Goal: Task Accomplishment & Management: Manage account settings

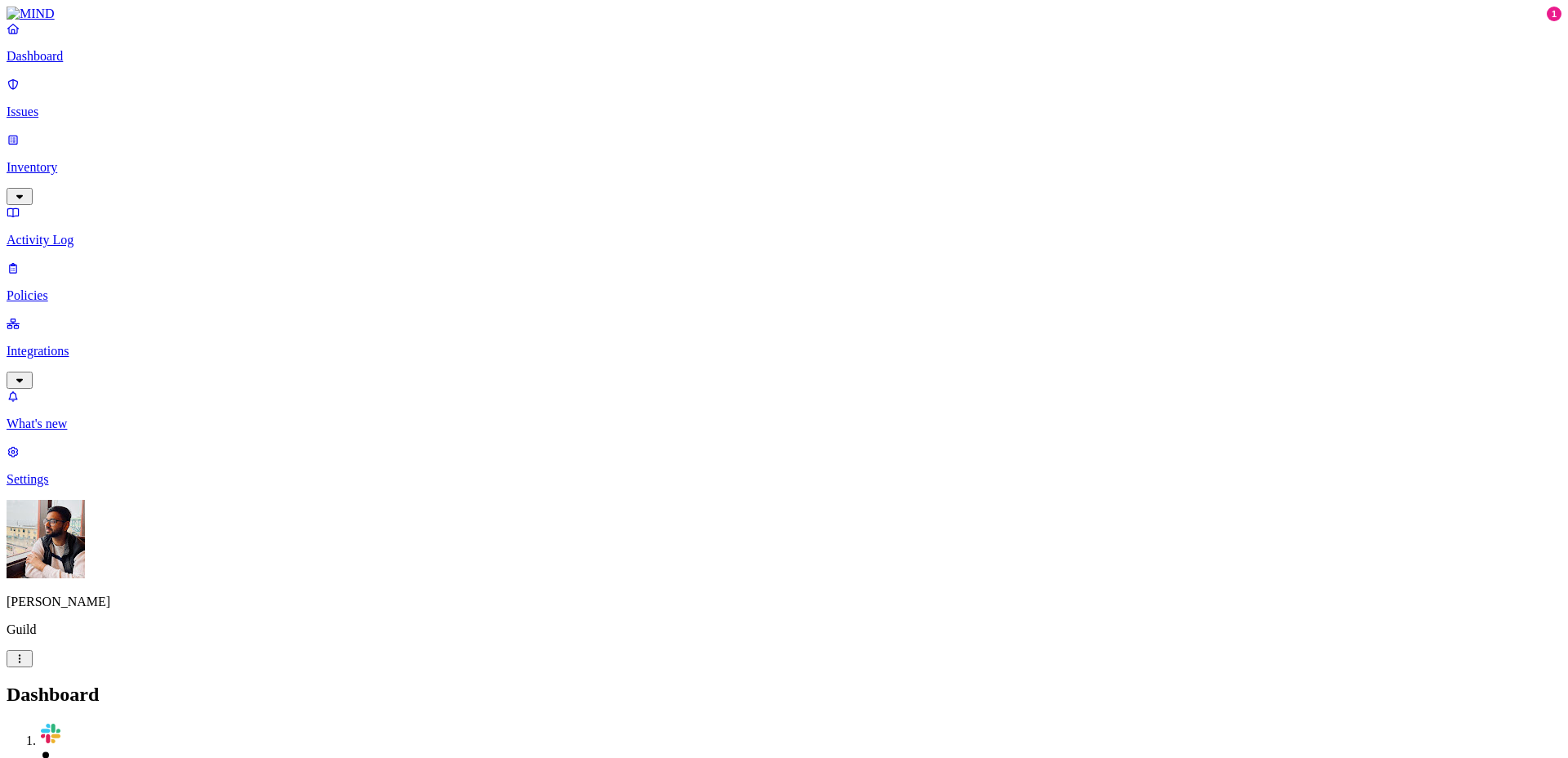
click at [63, 486] on link "Settings" at bounding box center [784, 465] width 1554 height 42
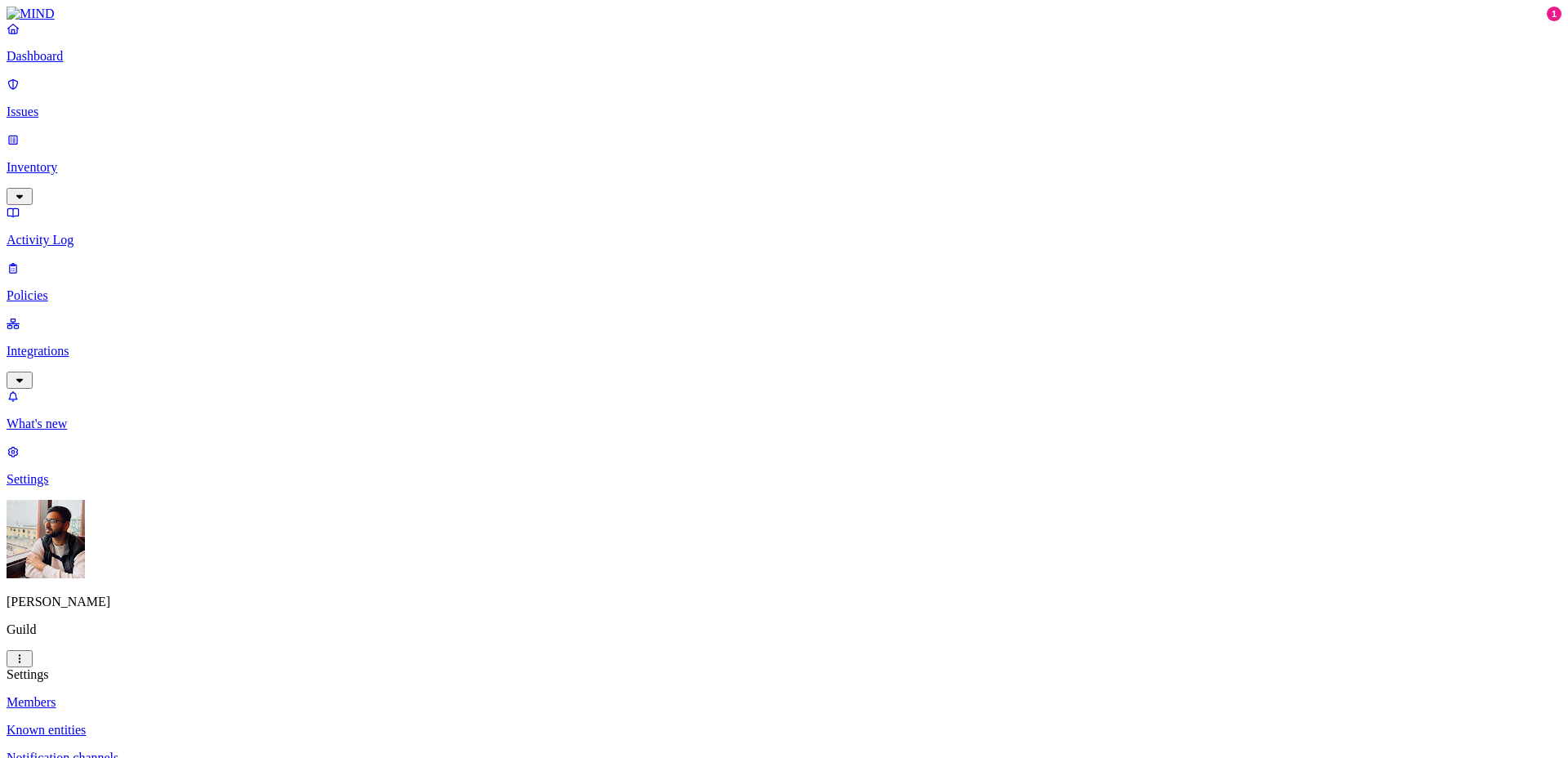
click at [287, 750] on p "Notification channels" at bounding box center [784, 757] width 1554 height 15
click at [286, 723] on p "Known entities" at bounding box center [784, 730] width 1554 height 15
click at [267, 750] on p "Notification channels" at bounding box center [784, 757] width 1554 height 15
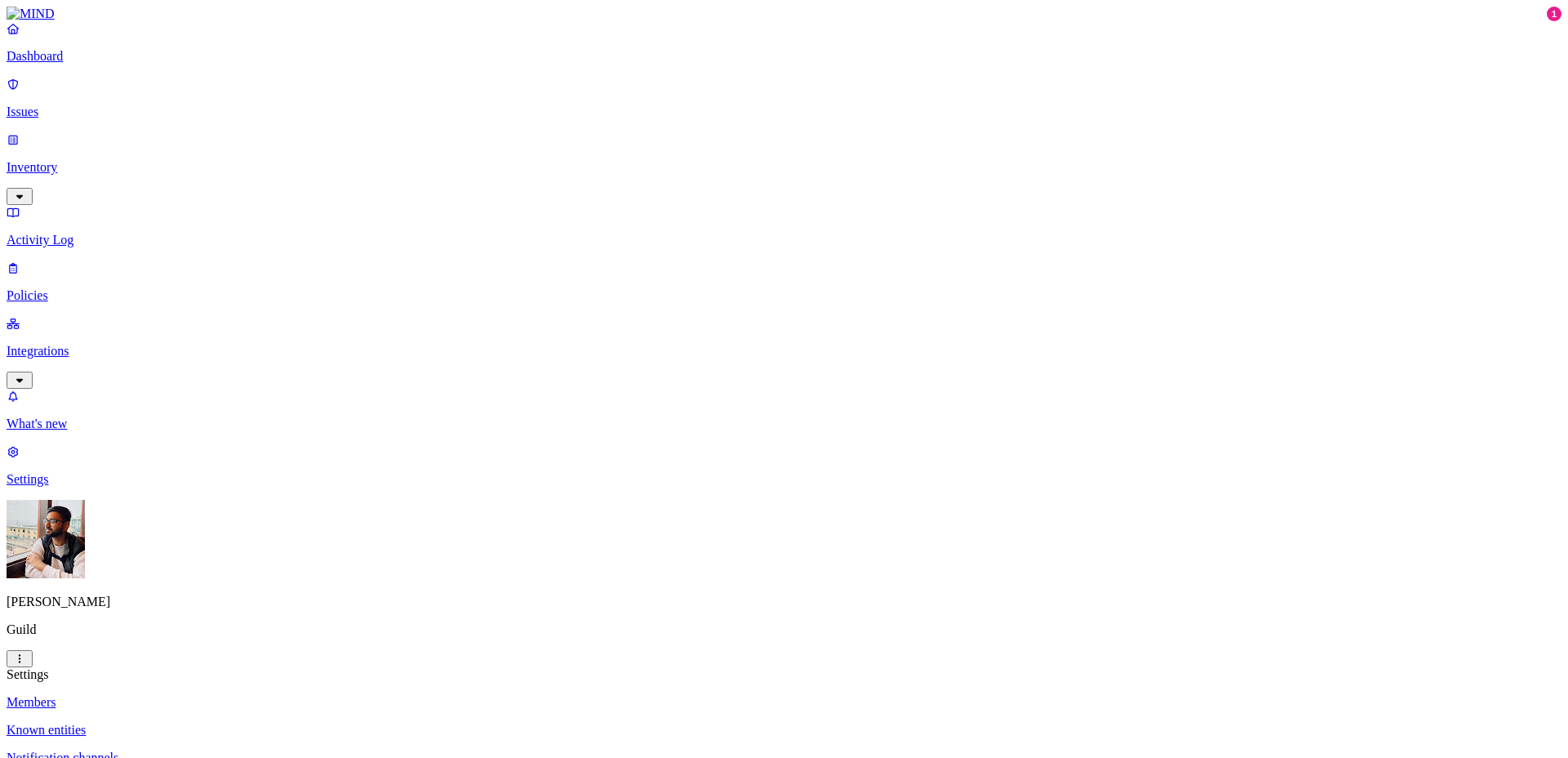
click at [265, 723] on p "Known entities" at bounding box center [784, 730] width 1554 height 15
click at [263, 695] on p "Members" at bounding box center [784, 702] width 1554 height 15
click at [64, 64] on p "Dashboard" at bounding box center [784, 56] width 1554 height 15
click at [58, 486] on link "Settings" at bounding box center [784, 465] width 1554 height 42
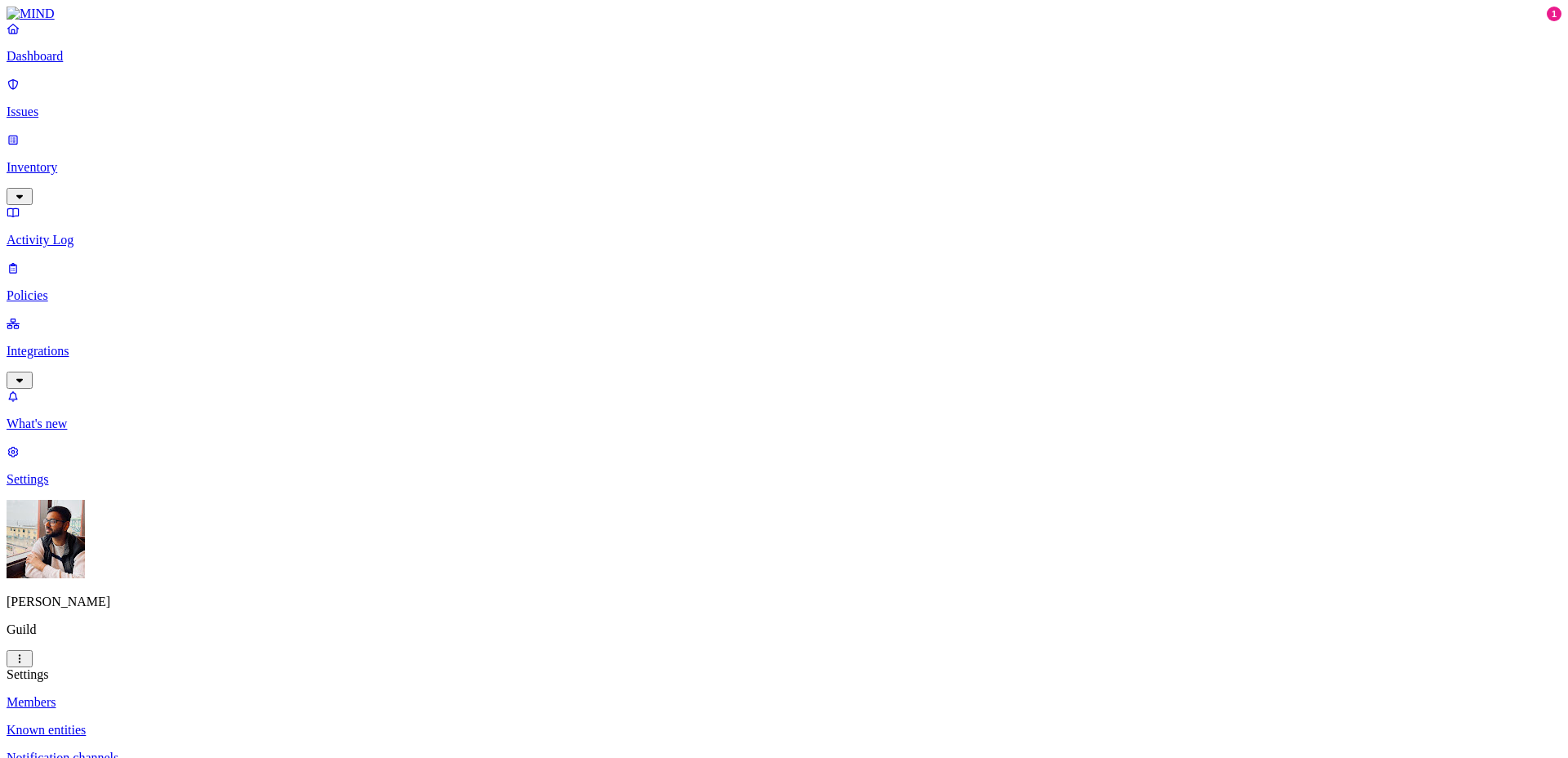
click at [245, 750] on p "Notification channels" at bounding box center [784, 757] width 1554 height 15
click at [251, 723] on p "Known entities" at bounding box center [784, 730] width 1554 height 15
click at [58, 609] on p "[PERSON_NAME]" at bounding box center [784, 602] width 1554 height 15
click at [245, 695] on p "Members" at bounding box center [784, 702] width 1554 height 15
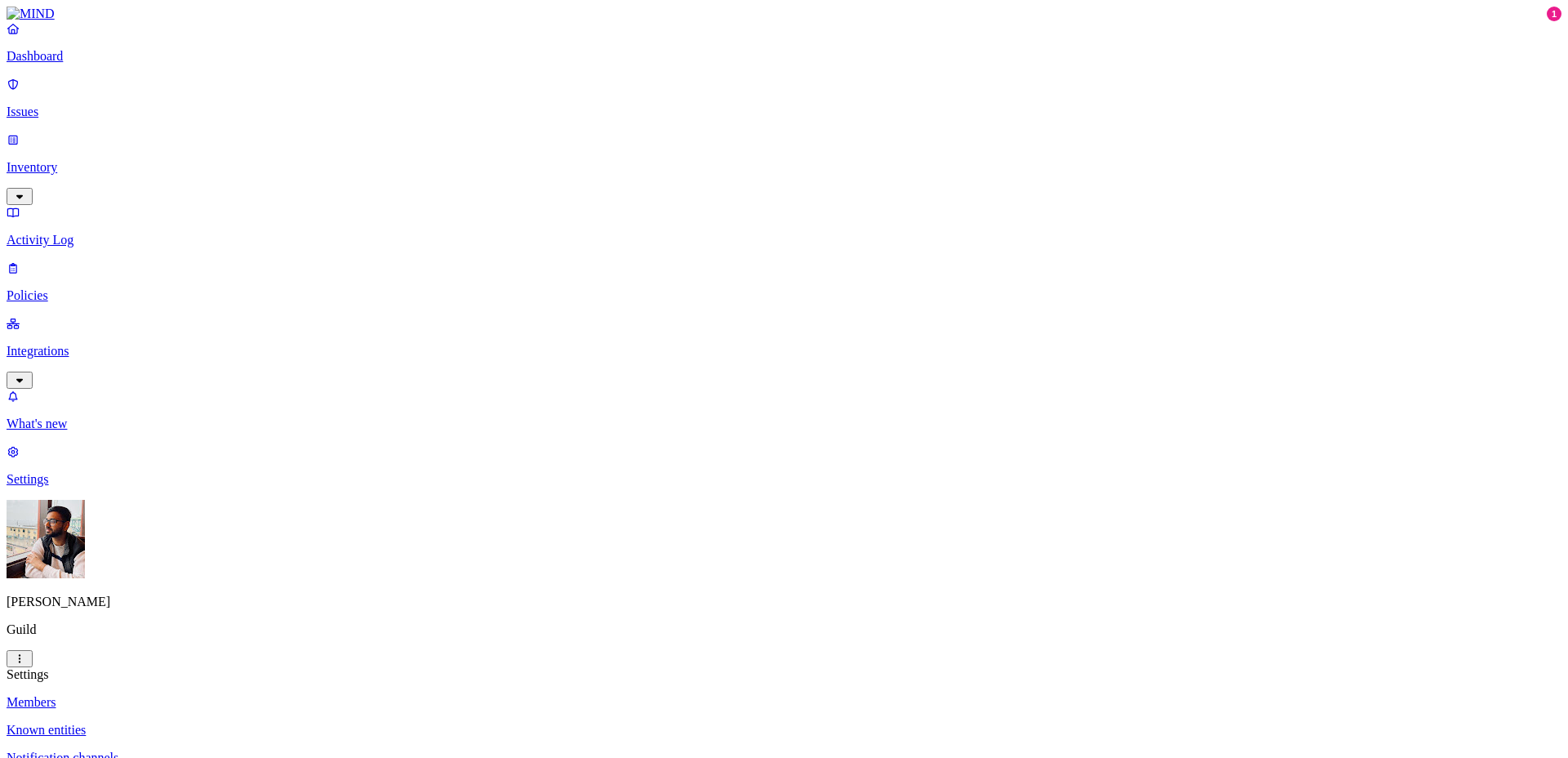
click at [53, 21] on img at bounding box center [31, 14] width 48 height 15
click at [107, 486] on link "Settings" at bounding box center [784, 465] width 1554 height 42
click at [230, 723] on p "Known entities" at bounding box center [784, 730] width 1554 height 15
click at [236, 750] on p "Notification channels" at bounding box center [784, 757] width 1554 height 15
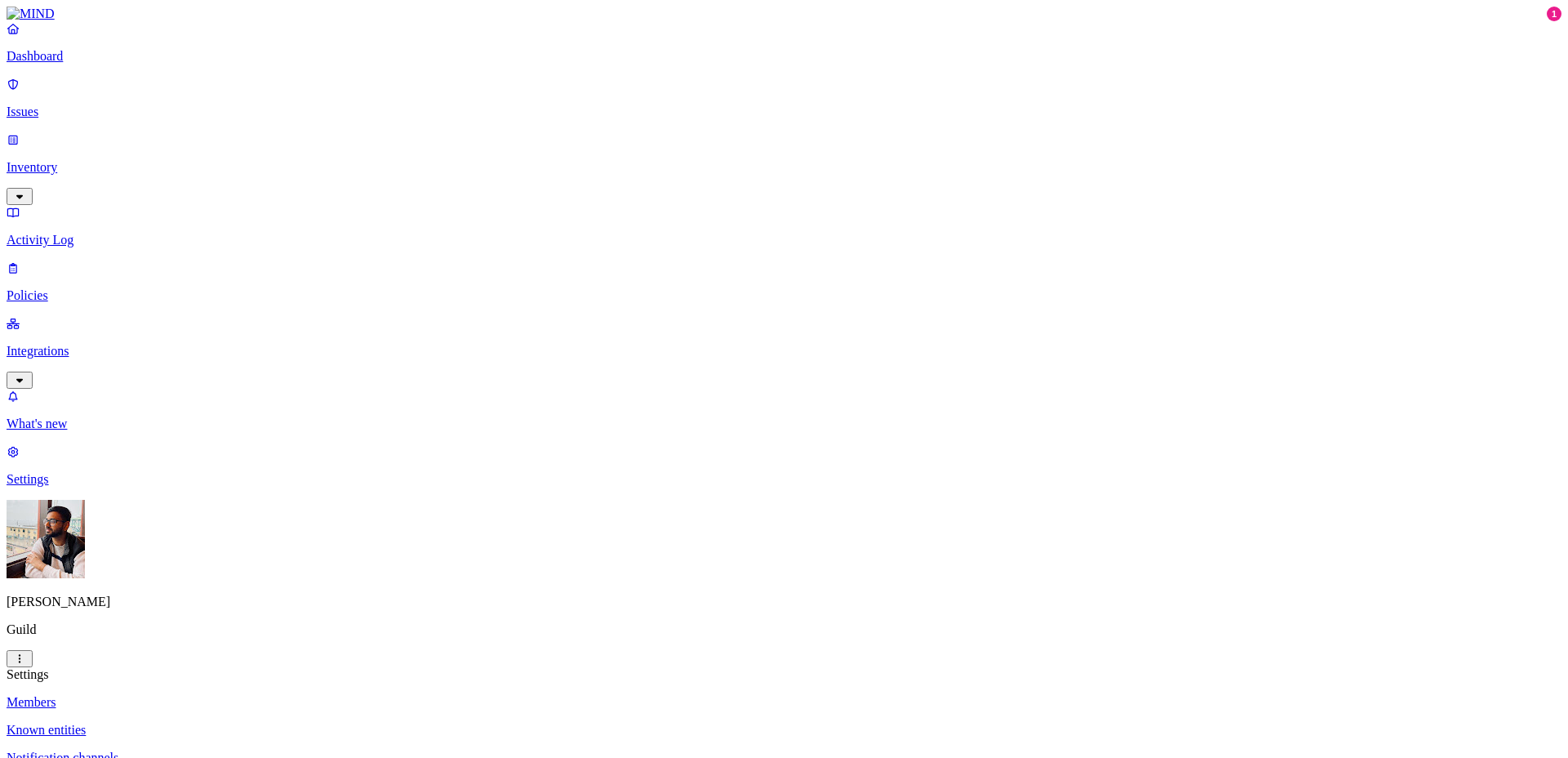
click at [243, 750] on p "Notification channels" at bounding box center [784, 757] width 1554 height 15
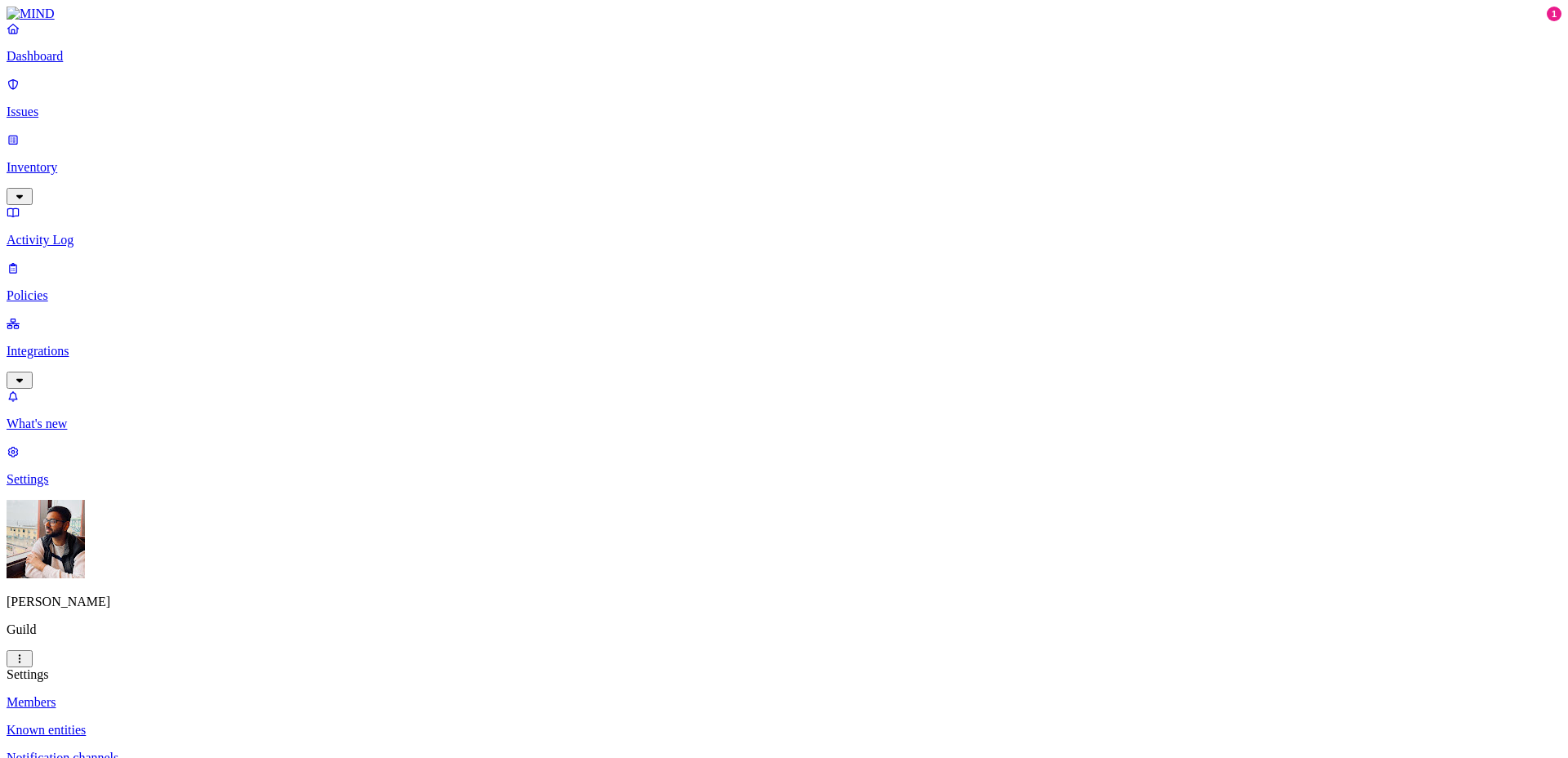
click at [240, 750] on p "Notification channels" at bounding box center [784, 757] width 1554 height 15
click at [242, 723] on p "Known entities" at bounding box center [784, 730] width 1554 height 15
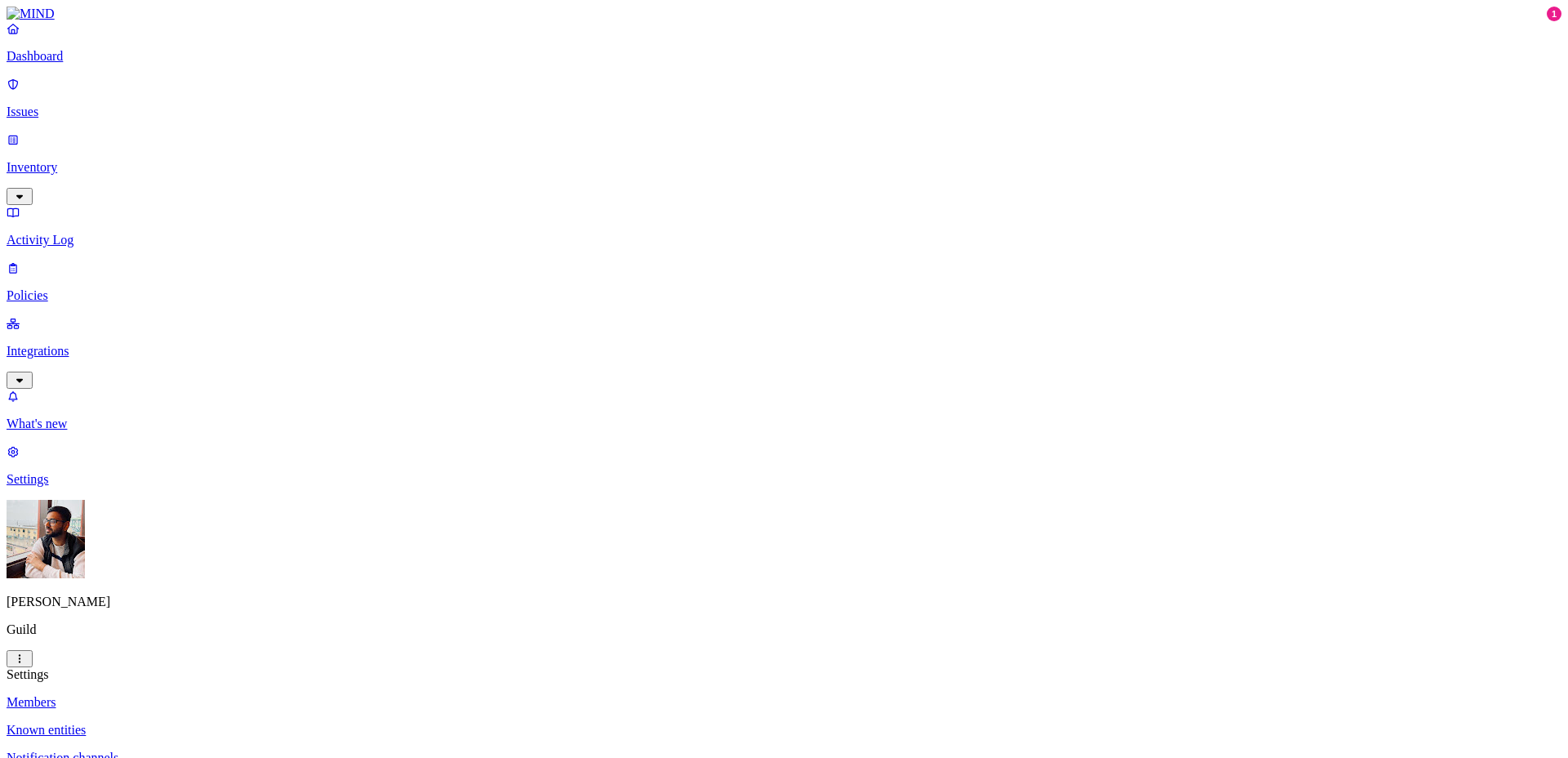
click at [219, 695] on p "Members" at bounding box center [784, 702] width 1554 height 15
click at [65, 431] on p "What's new" at bounding box center [784, 424] width 1554 height 15
click at [107, 344] on p "Integrations" at bounding box center [784, 351] width 1554 height 15
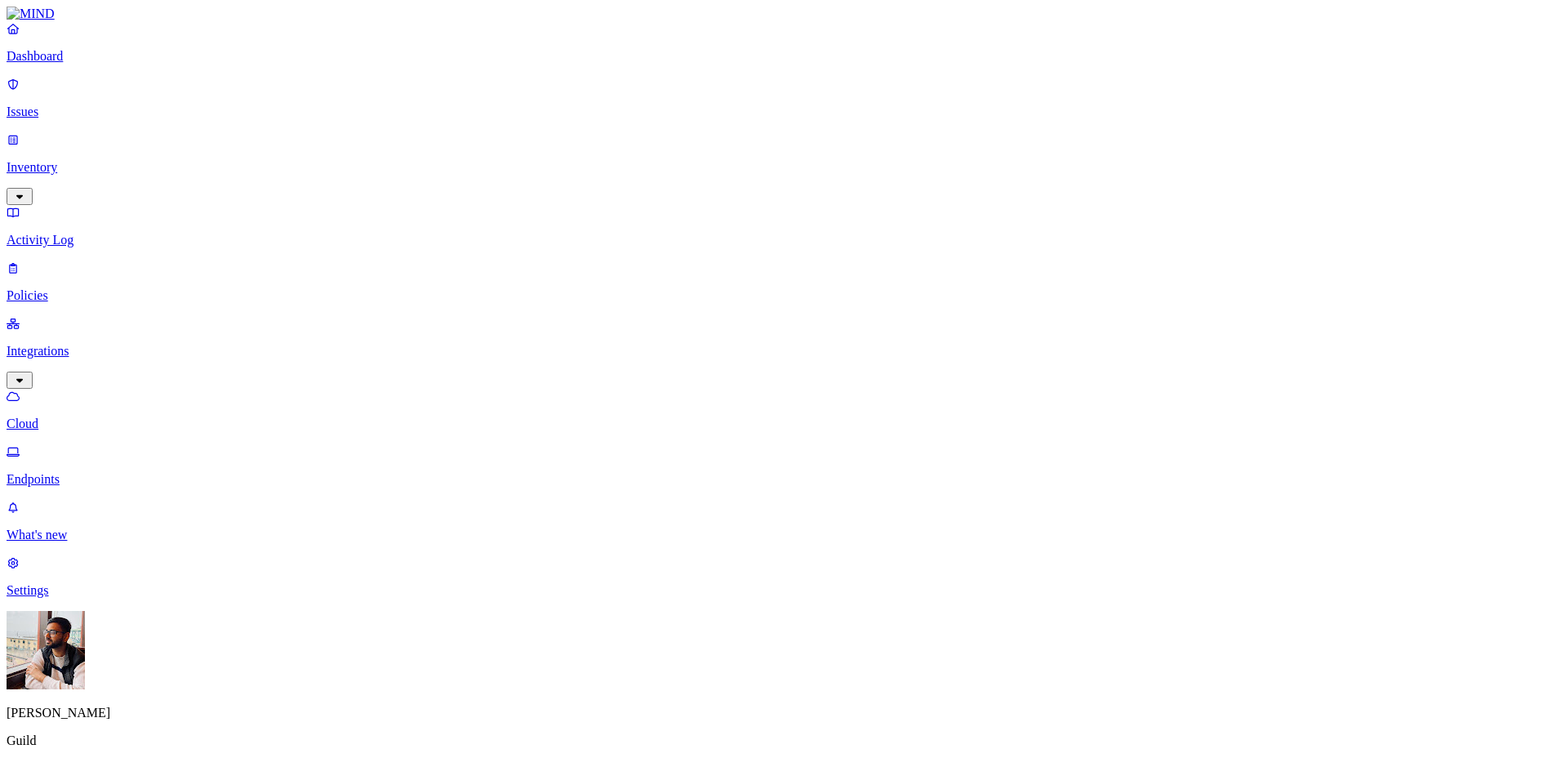
drag, startPoint x: 1479, startPoint y: 9, endPoint x: 1477, endPoint y: 22, distance: 13.2
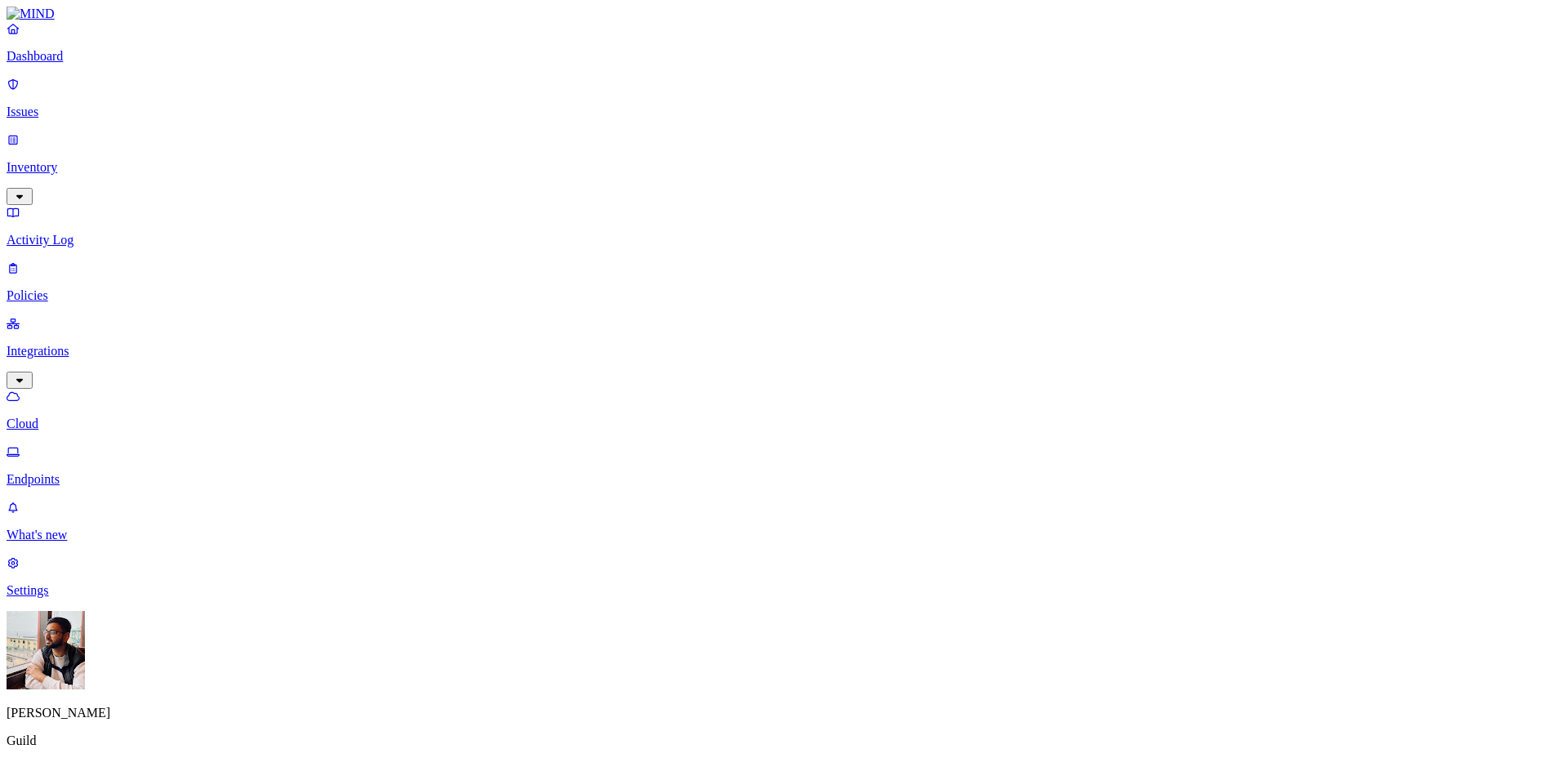
click at [66, 598] on p "Settings" at bounding box center [784, 590] width 1554 height 15
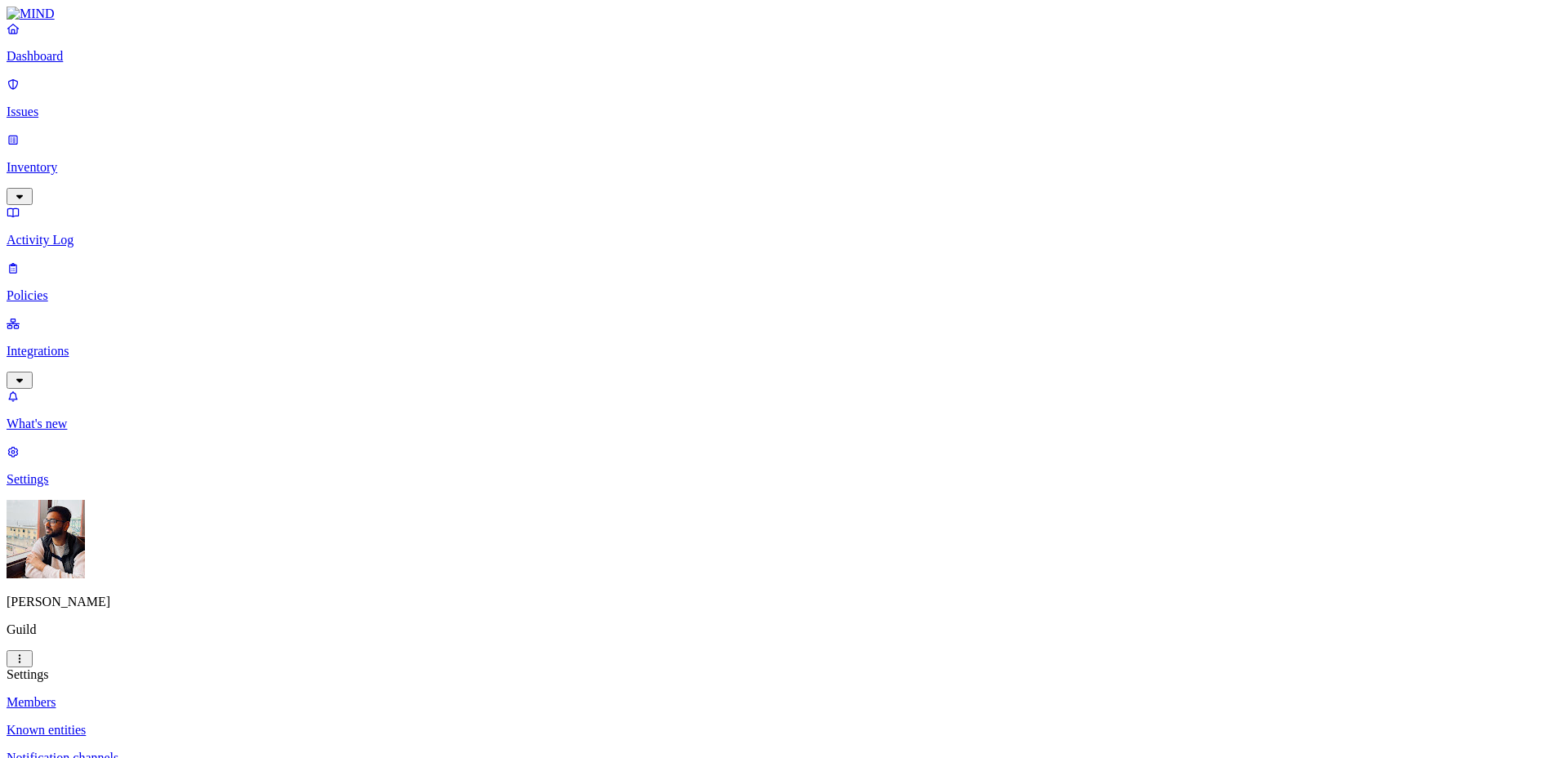
click at [103, 64] on p "Dashboard" at bounding box center [784, 56] width 1554 height 15
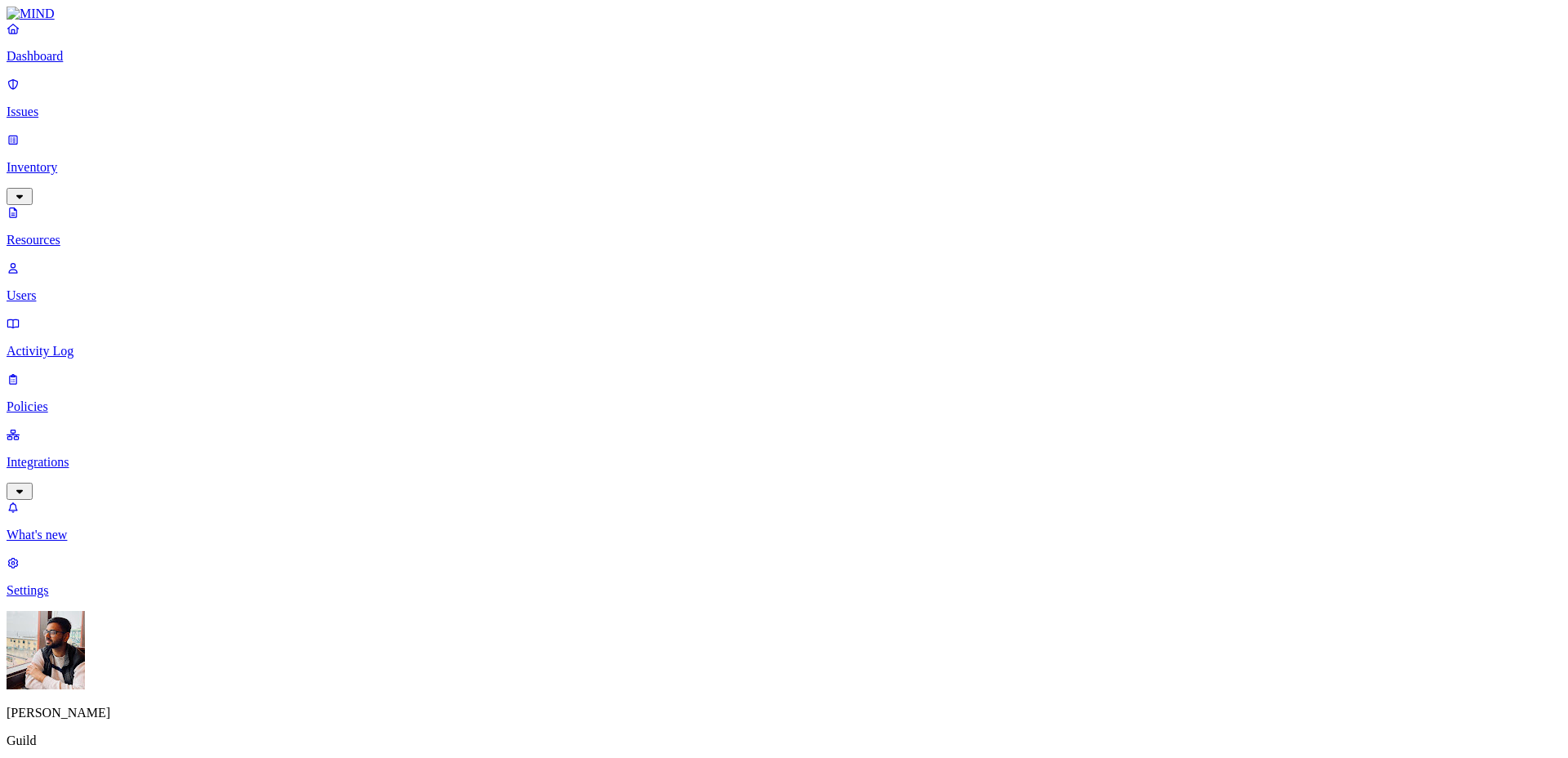
scroll to position [381, 0]
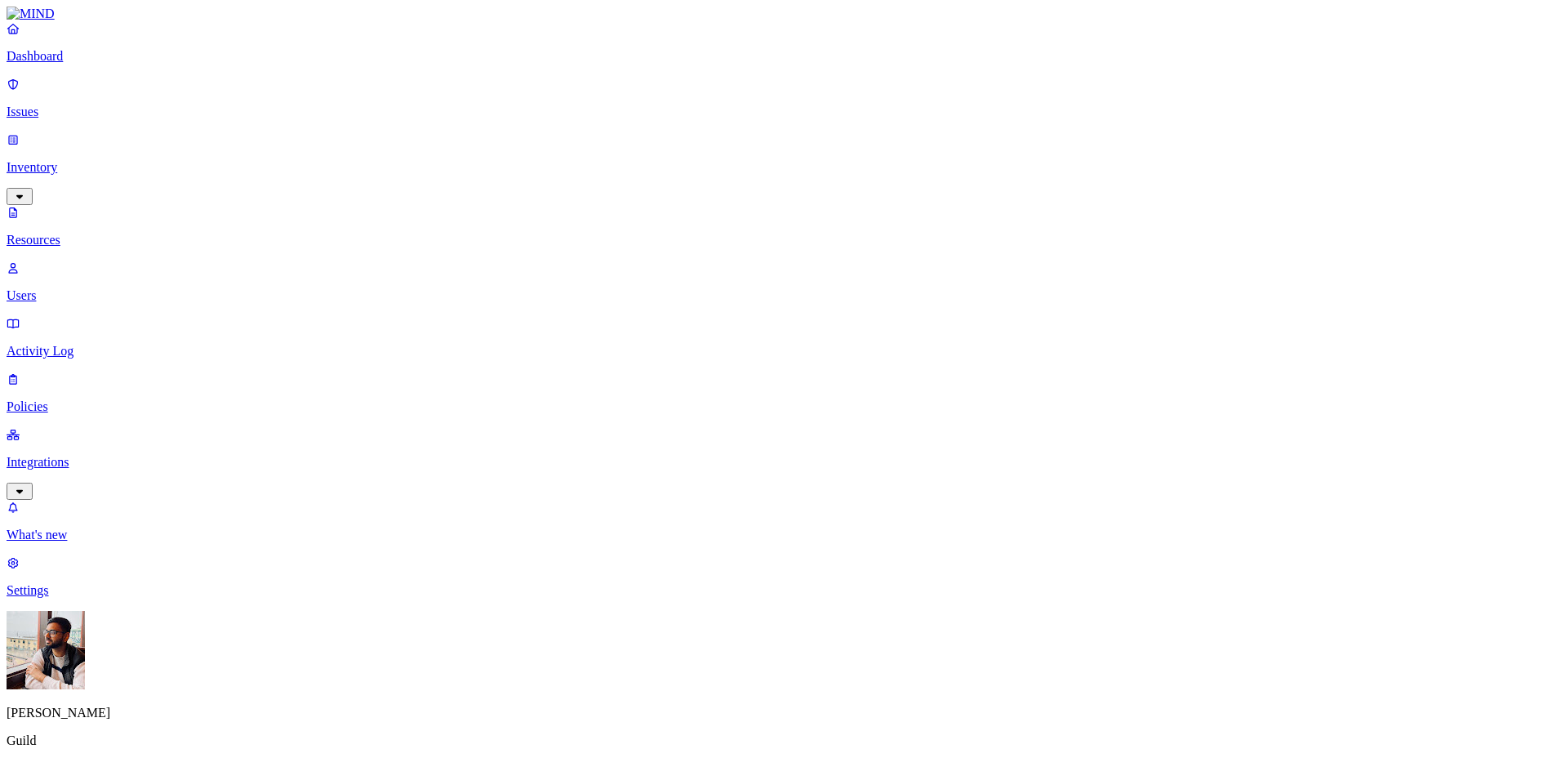
scroll to position [381, 0]
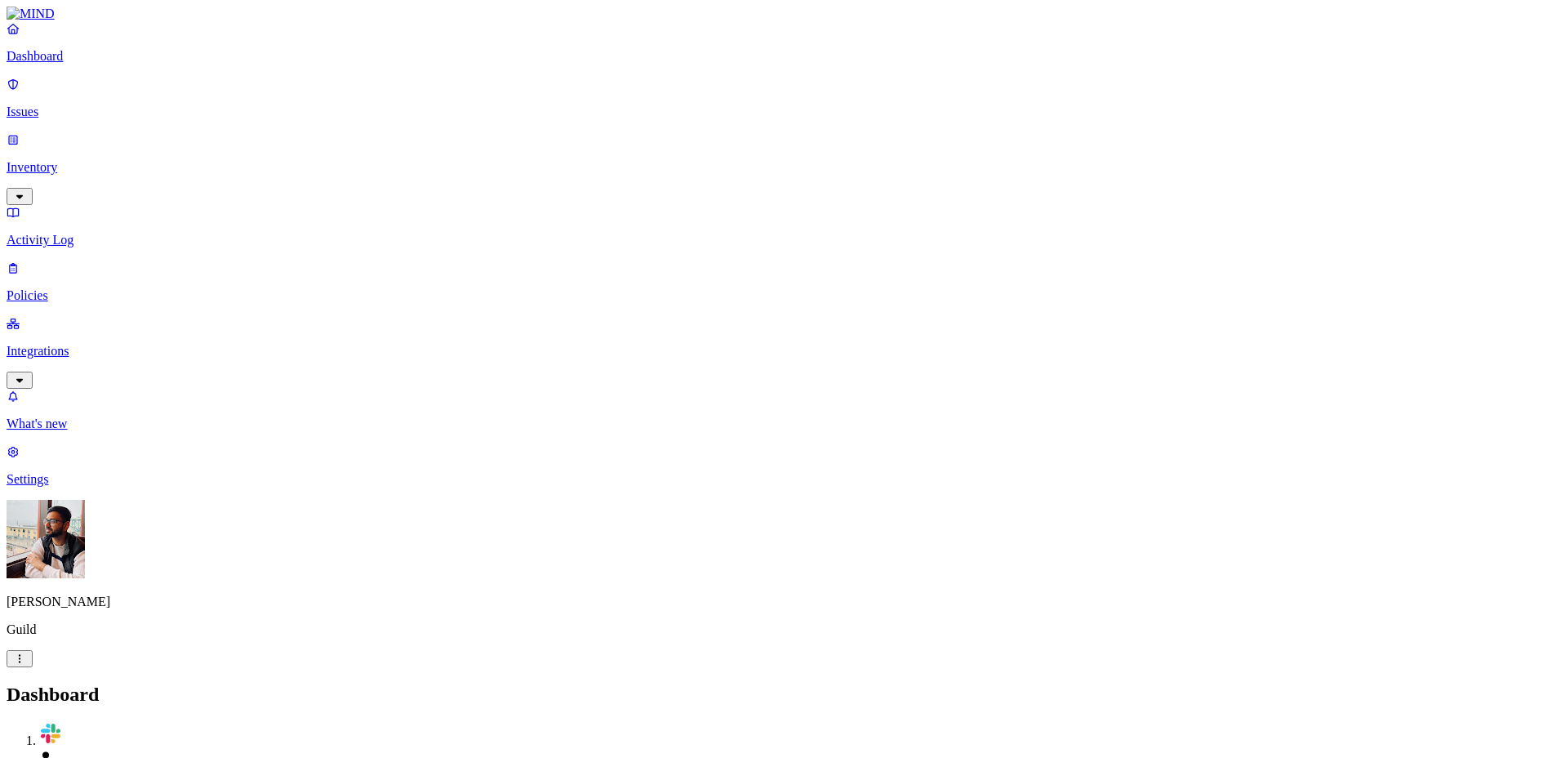
click at [77, 288] on p "Policies" at bounding box center [784, 295] width 1554 height 15
click at [98, 722] on button "Create Policy" at bounding box center [52, 730] width 91 height 17
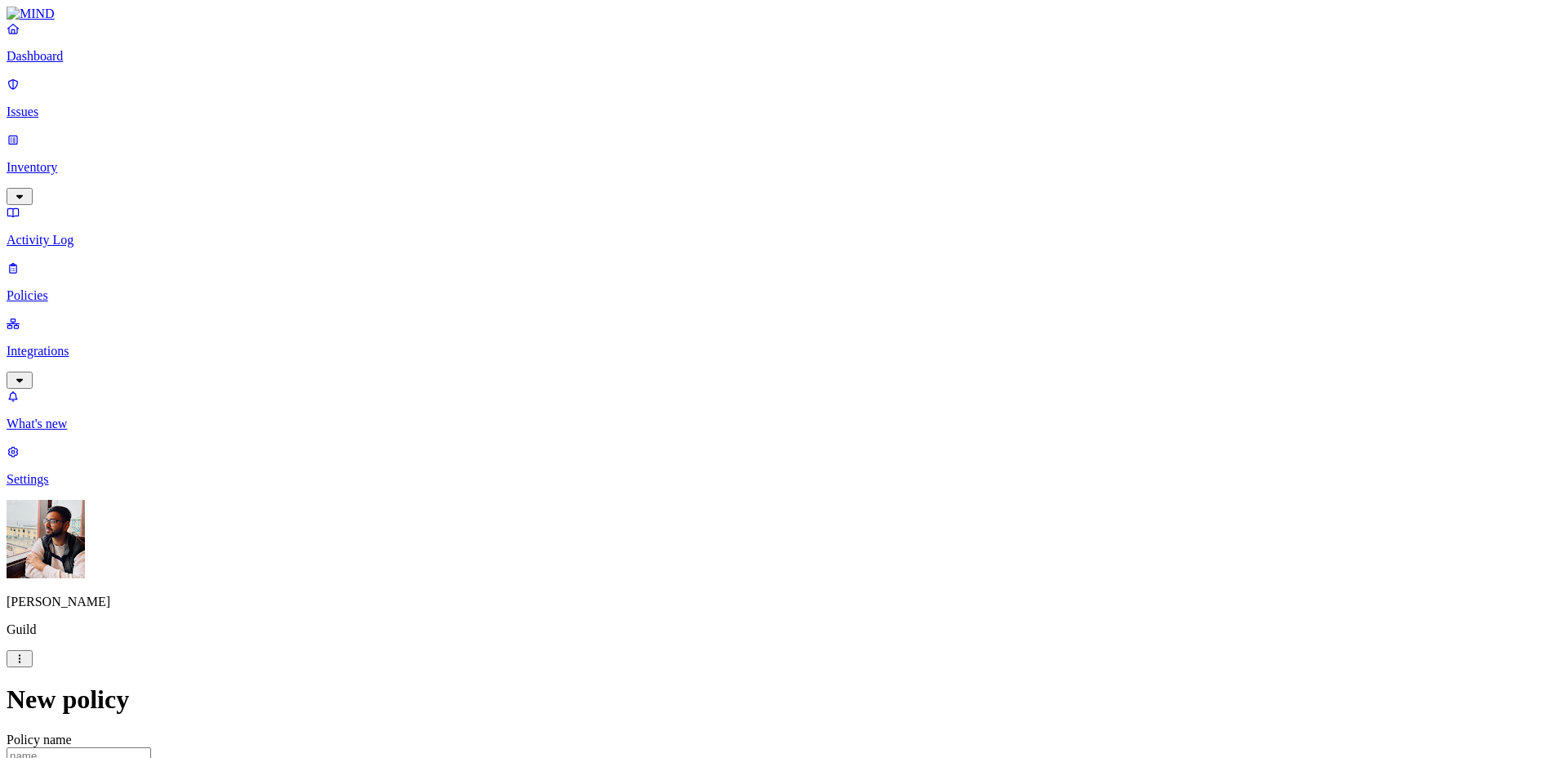
click at [29, 316] on link "Integrations" at bounding box center [784, 351] width 1554 height 70
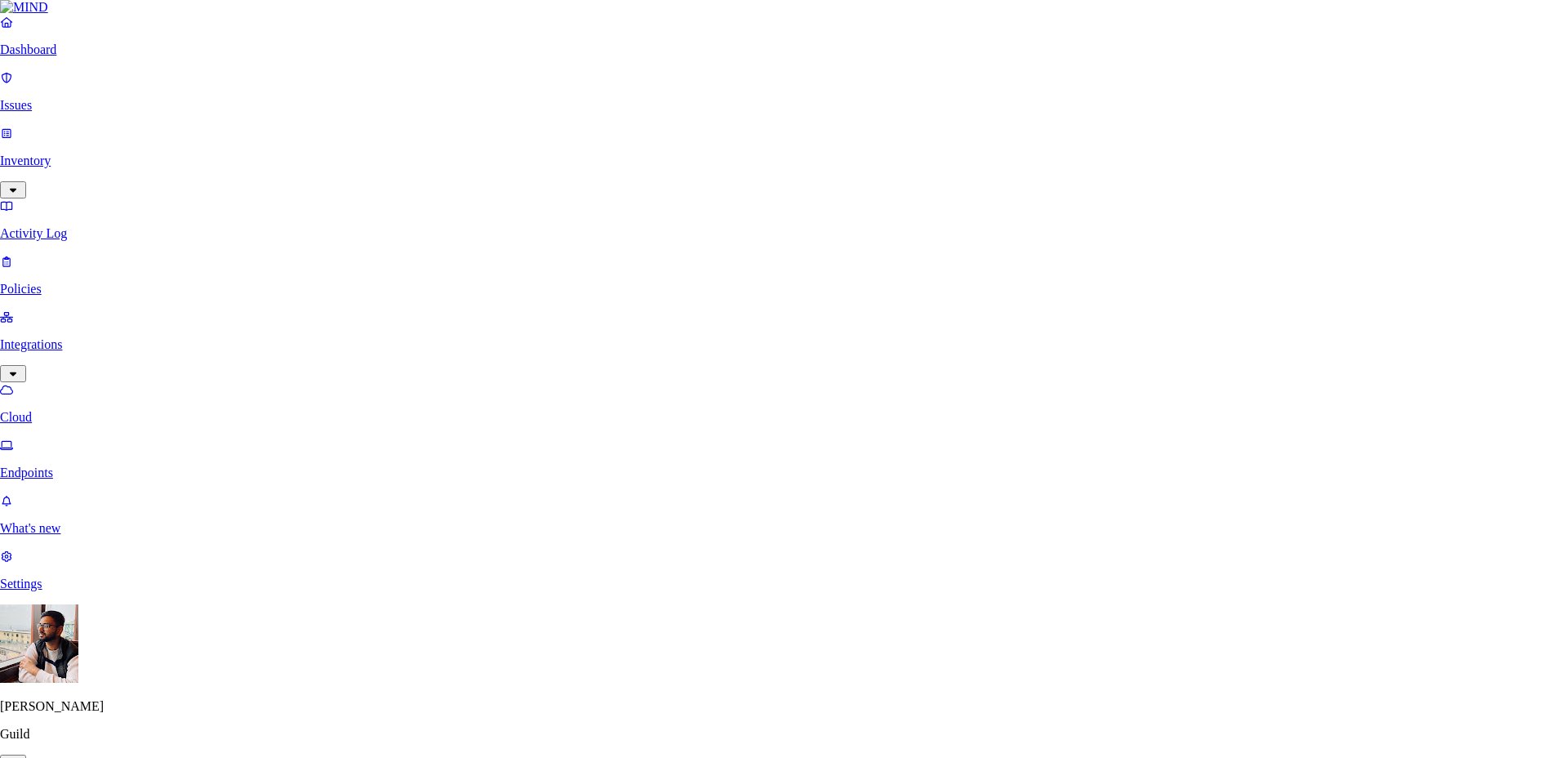
type input "jira"
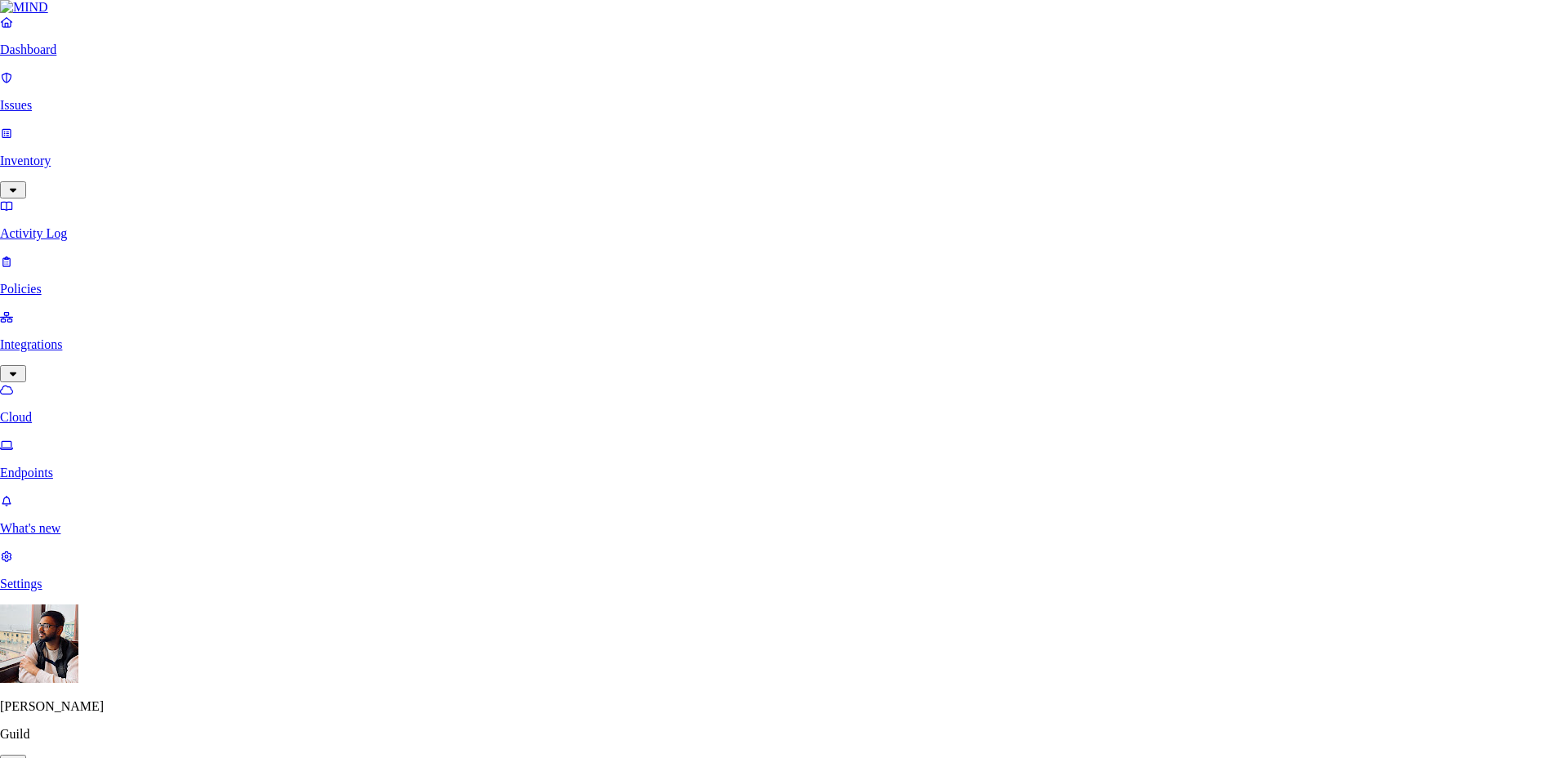
scroll to position [7, 0]
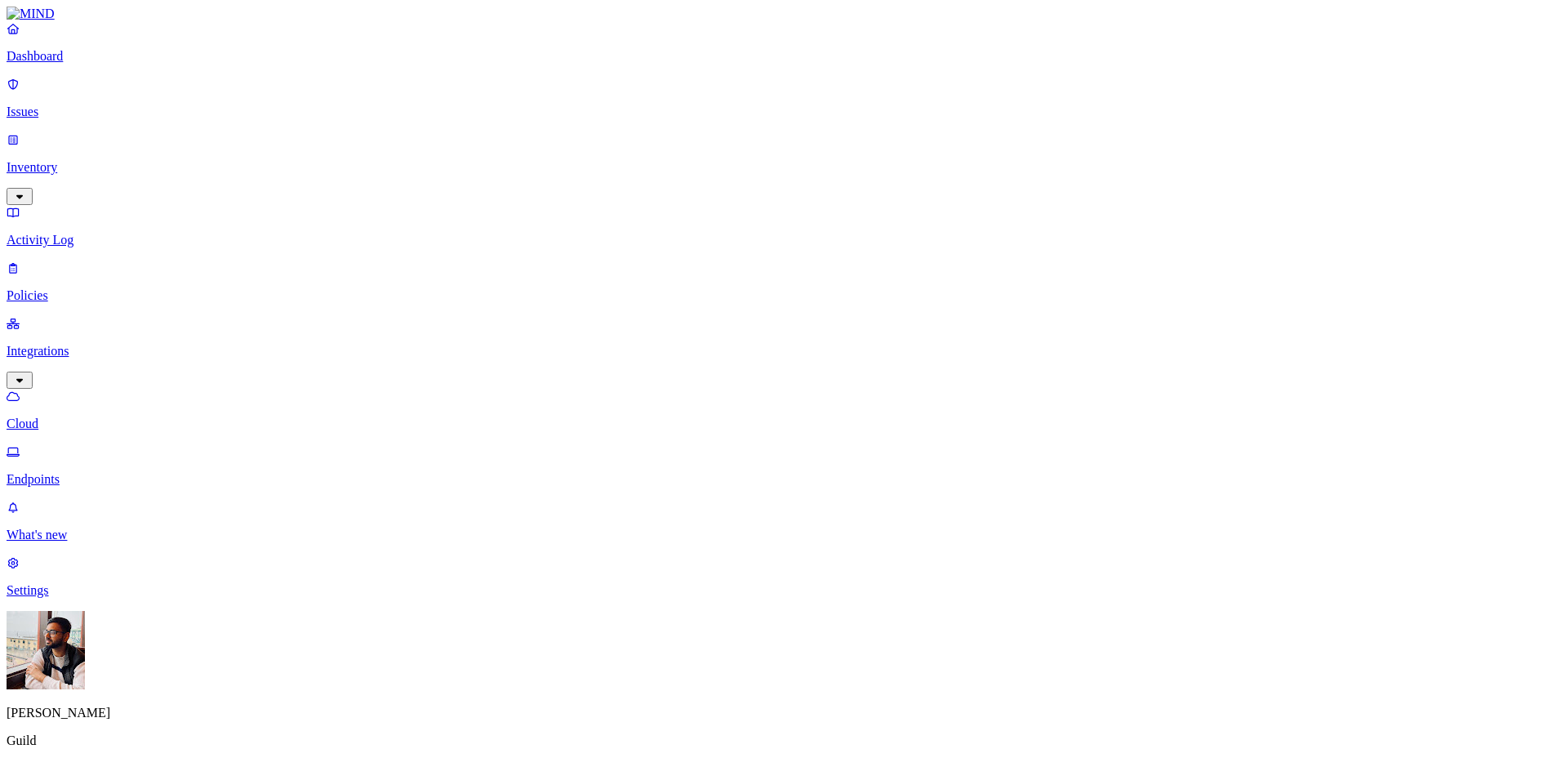
click at [98, 64] on p "Dashboard" at bounding box center [784, 56] width 1554 height 15
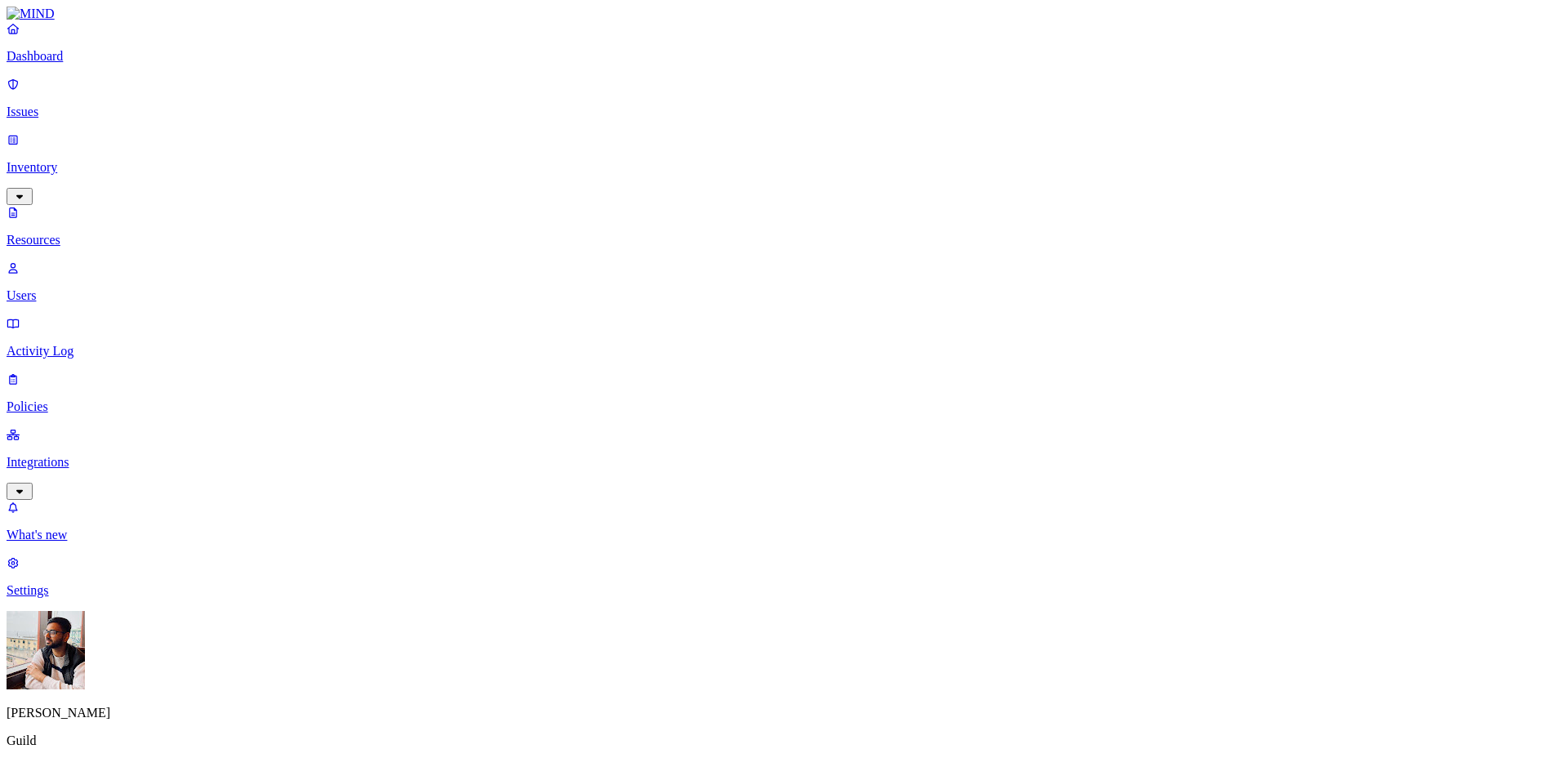
click at [82, 598] on link "Settings" at bounding box center [784, 576] width 1554 height 42
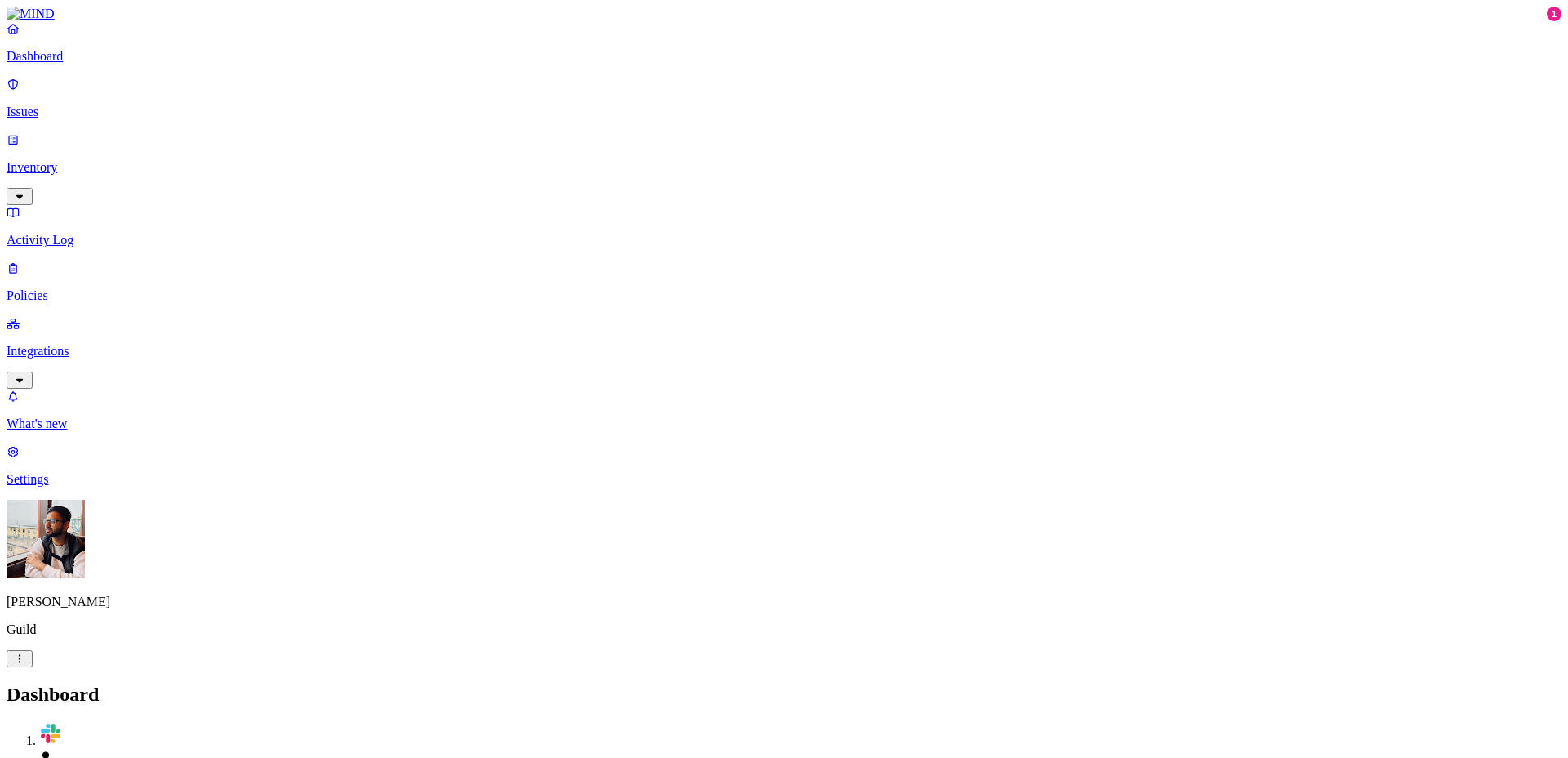
click at [68, 486] on p "Settings" at bounding box center [784, 479] width 1554 height 15
click at [106, 160] on p "Inventory" at bounding box center [784, 167] width 1554 height 15
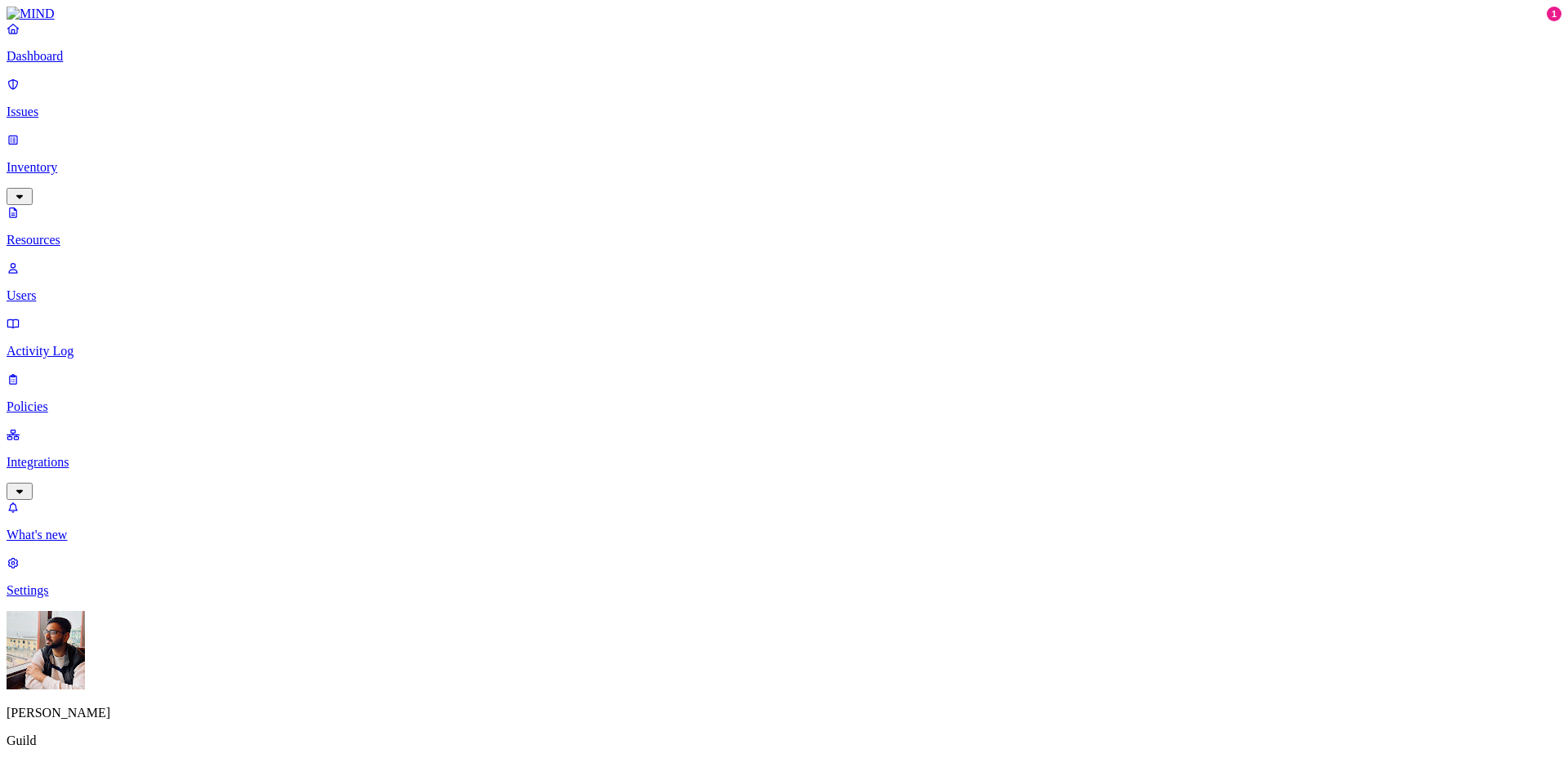
click at [64, 427] on link "Integrations" at bounding box center [784, 462] width 1554 height 70
click at [78, 598] on link "Settings" at bounding box center [784, 576] width 1554 height 42
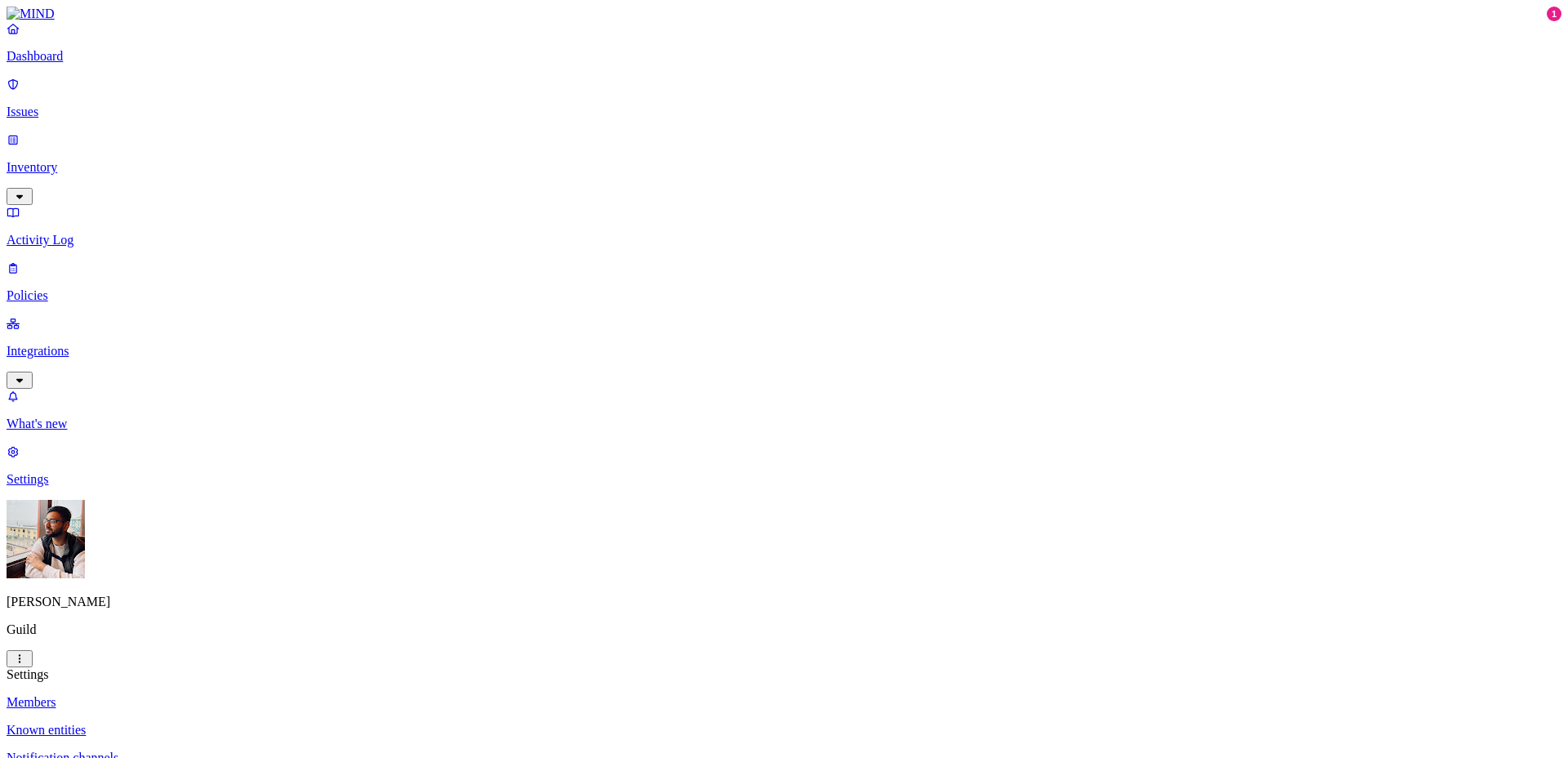
click at [59, 486] on p "Settings" at bounding box center [784, 479] width 1554 height 15
click at [114, 344] on p "Integrations" at bounding box center [784, 351] width 1554 height 15
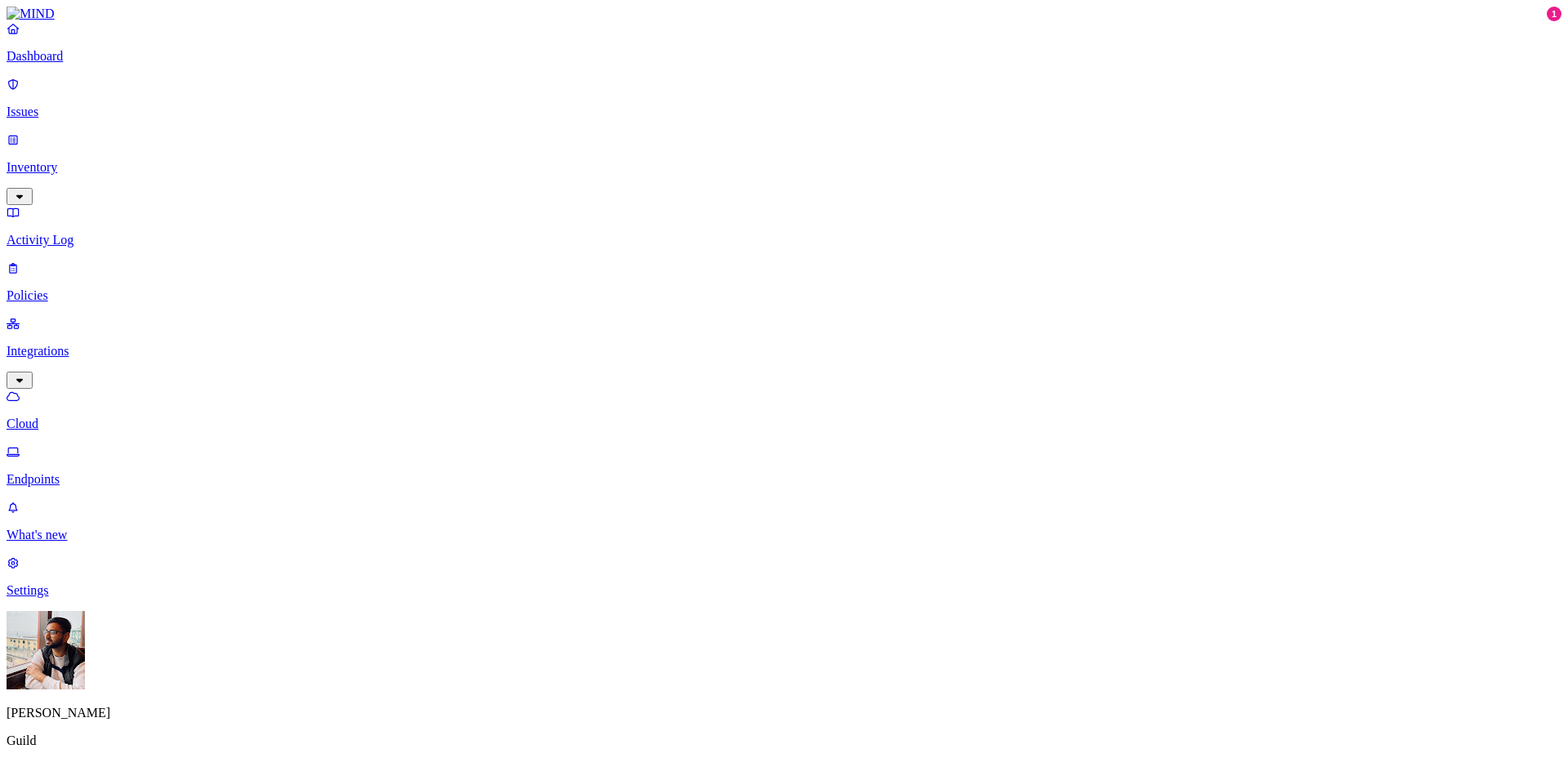
click at [82, 598] on p "Settings" at bounding box center [784, 590] width 1554 height 15
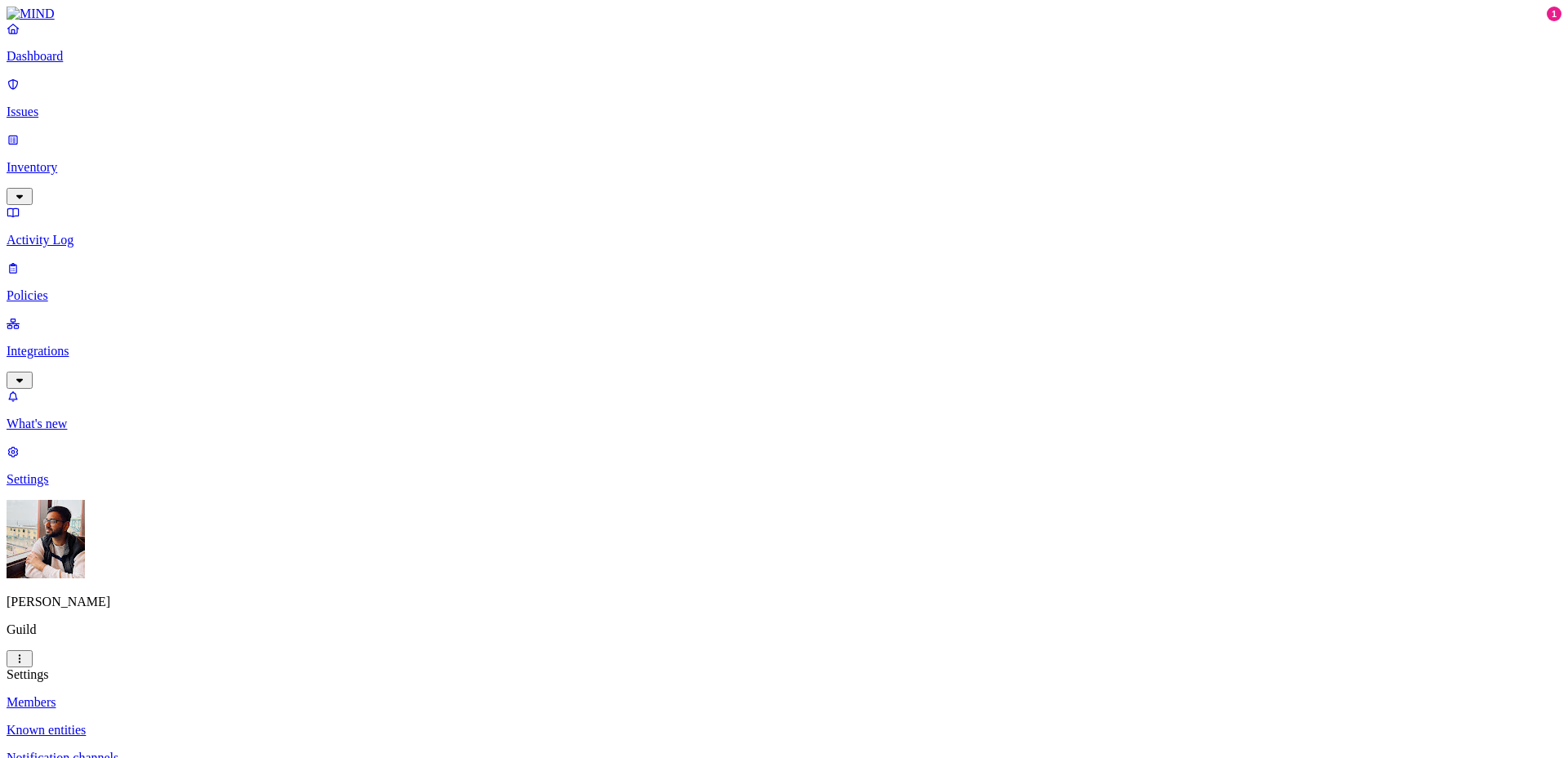
drag, startPoint x: 832, startPoint y: 152, endPoint x: 735, endPoint y: 151, distance: 97.0
drag, startPoint x: 890, startPoint y: 171, endPoint x: 735, endPoint y: 156, distance: 155.7
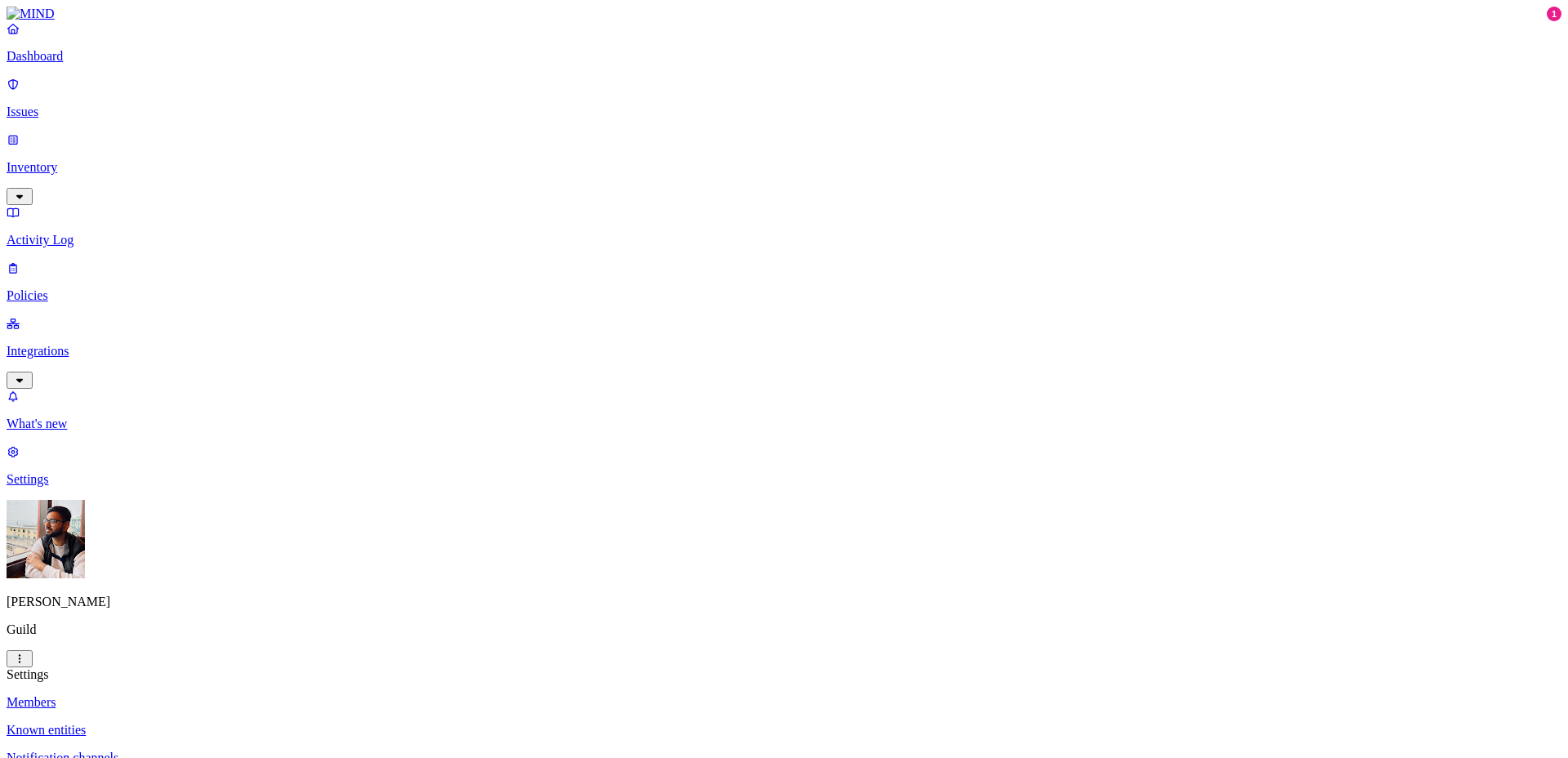
copy figure "Charles Sawadogo charles.sawadogo@guild.com"
drag, startPoint x: 873, startPoint y: 260, endPoint x: 738, endPoint y: 264, distance: 135.1
copy figcaption "[PERSON_NAME][EMAIL_ADDRESS][DOMAIN_NAME]"
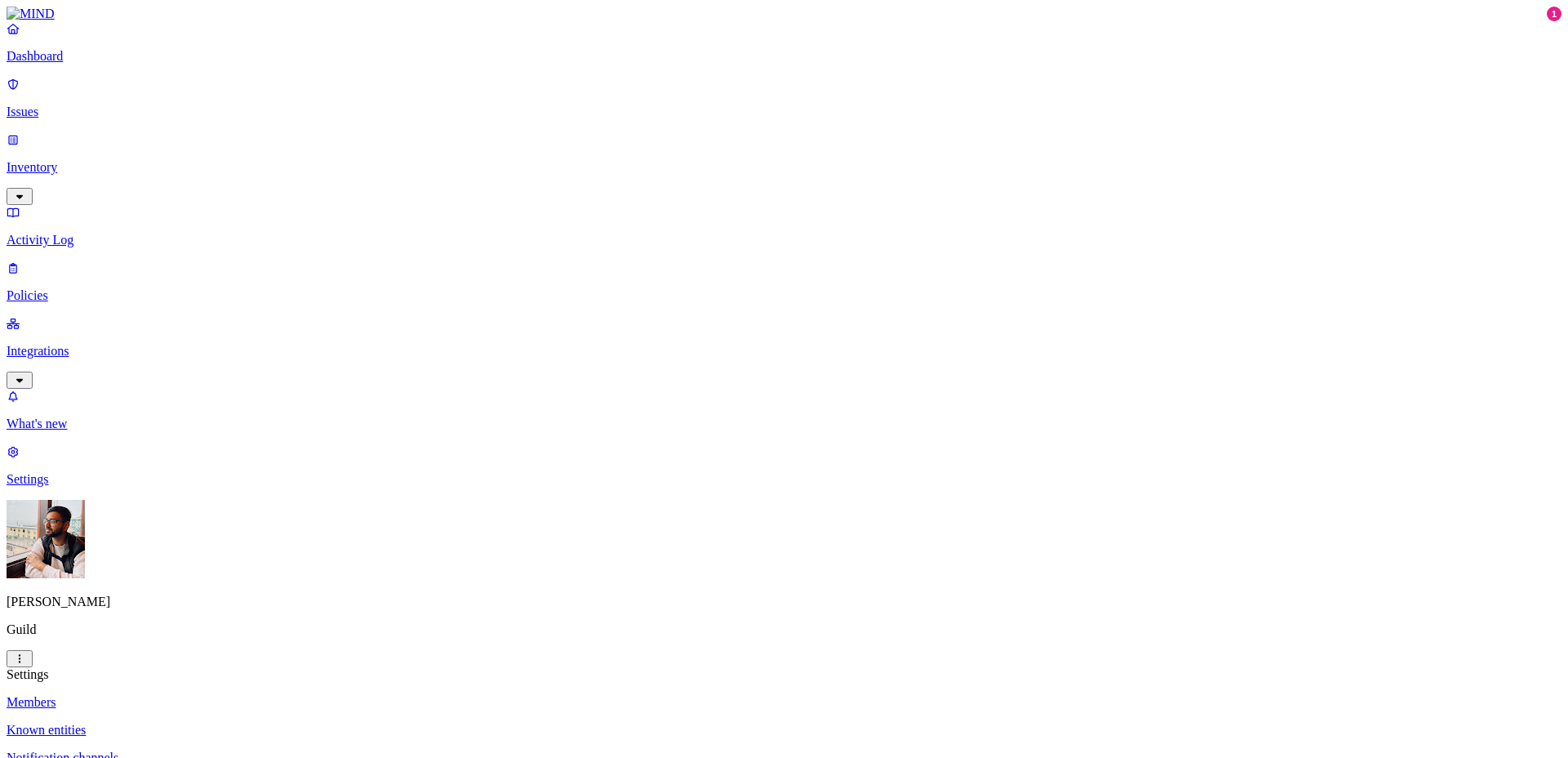
drag, startPoint x: 912, startPoint y: 353, endPoint x: 735, endPoint y: 357, distance: 177.0
copy figcaption "[PERSON_NAME][EMAIL_ADDRESS][PERSON_NAME][DOMAIN_NAME]"
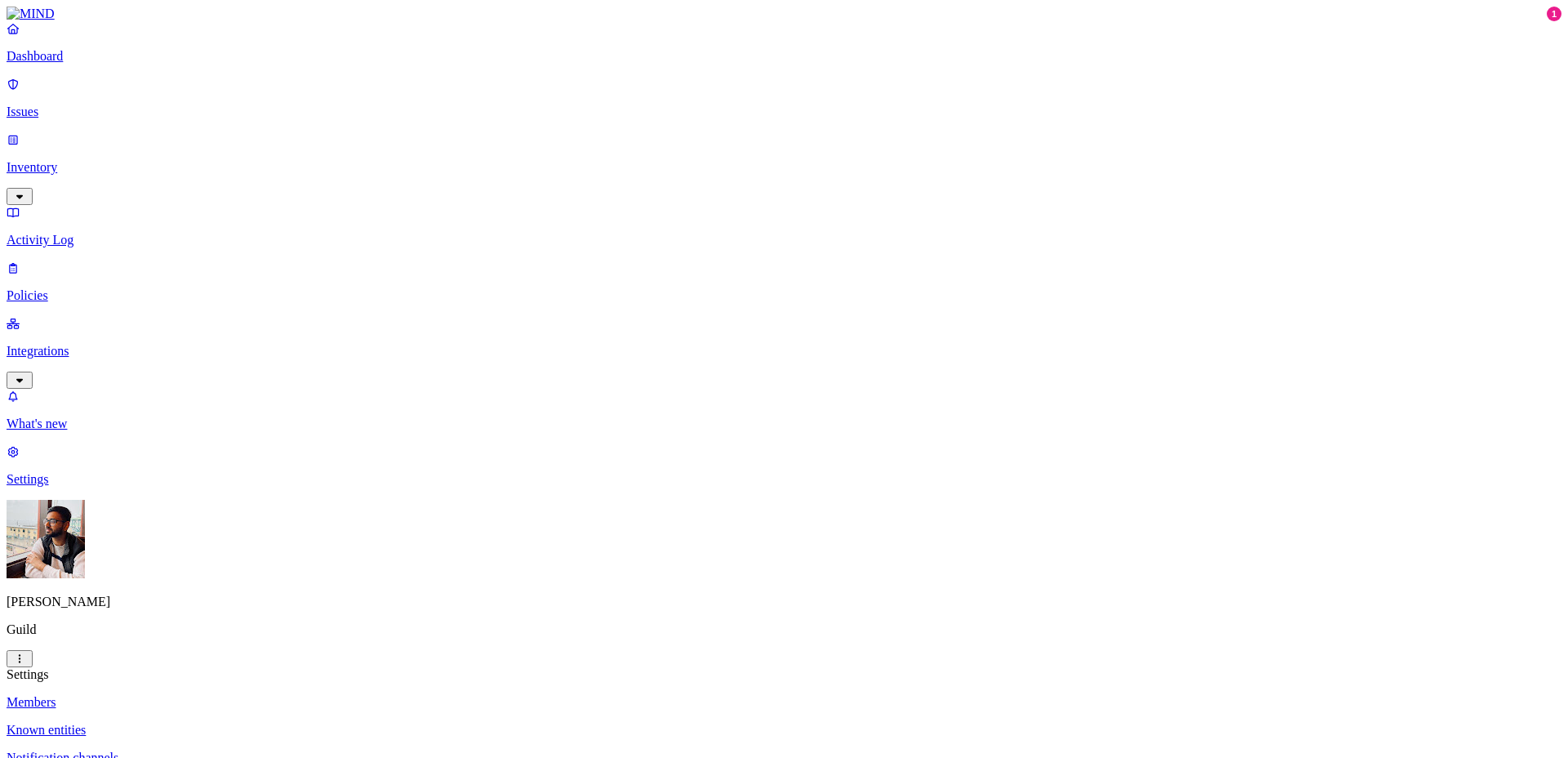
drag, startPoint x: 886, startPoint y: 400, endPoint x: 742, endPoint y: 400, distance: 144.0
copy figcaption "[PERSON_NAME][EMAIL_ADDRESS][PERSON_NAME][DOMAIN_NAME]"
drag, startPoint x: 861, startPoint y: 444, endPoint x: 735, endPoint y: 445, distance: 126.0
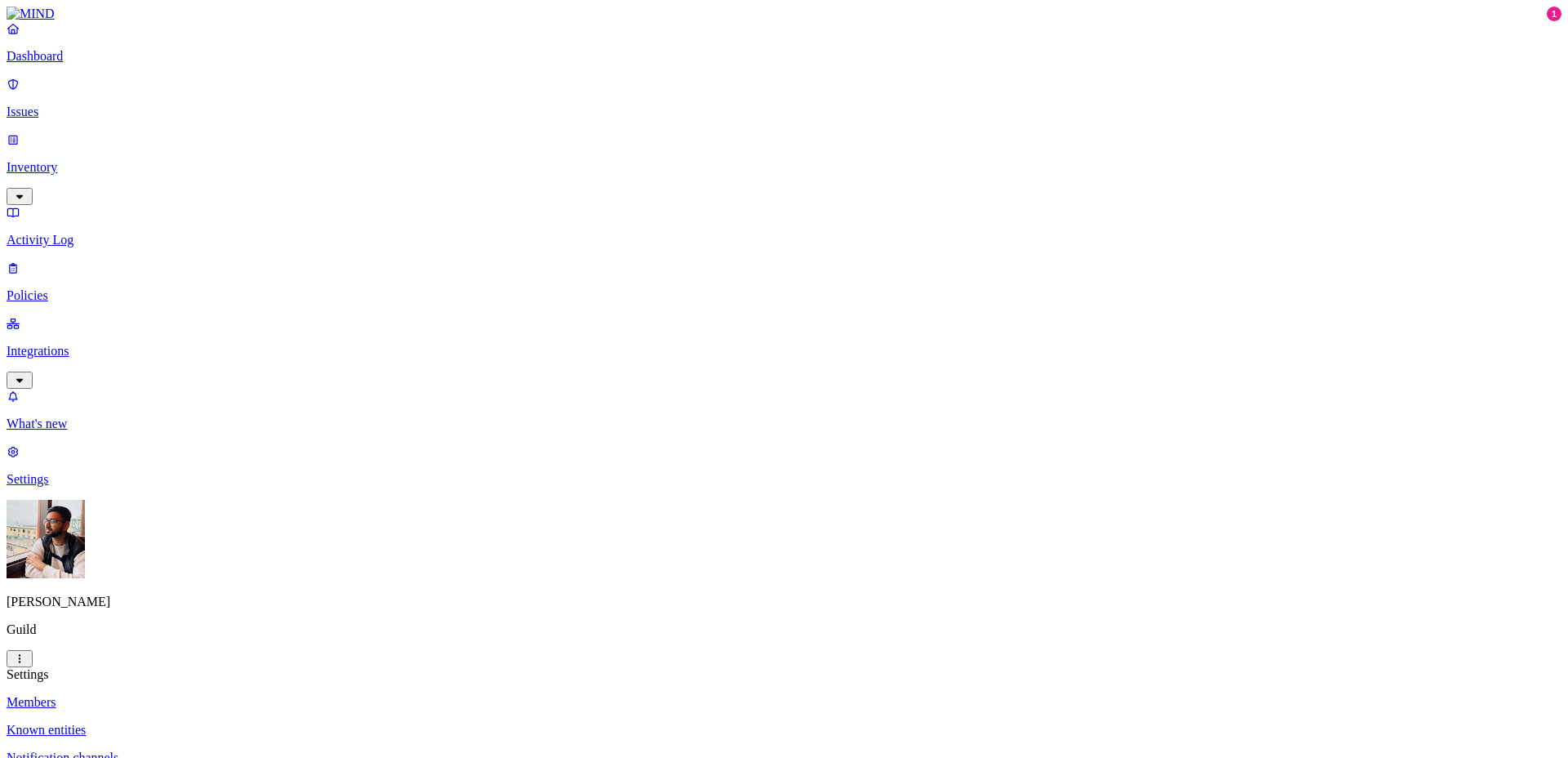
copy figcaption "[PERSON_NAME][EMAIL_ADDRESS][PERSON_NAME][DOMAIN_NAME]"
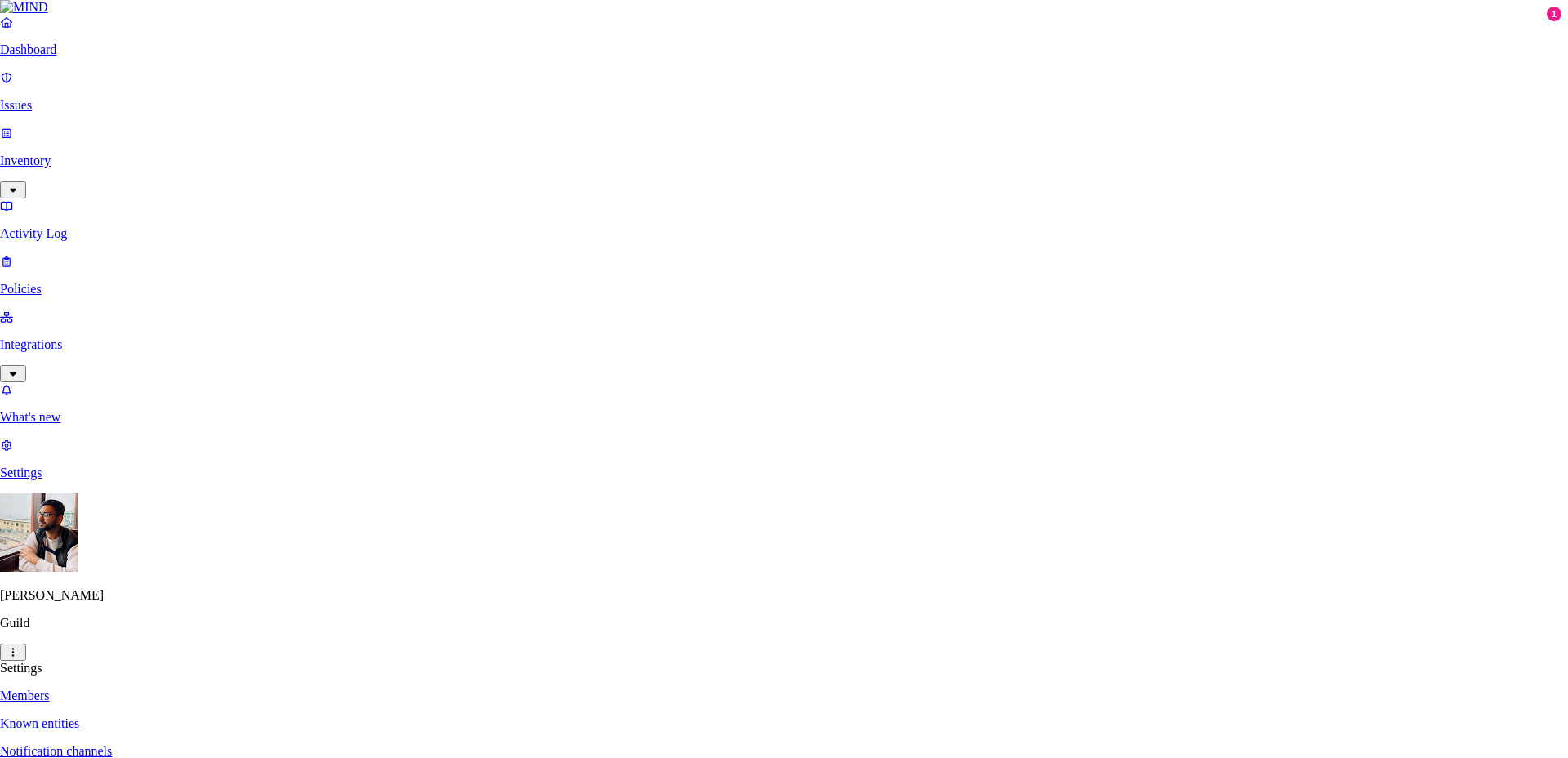
paste input "[PERSON_NAME][EMAIL_ADDRESS][PERSON_NAME][DOMAIN_NAME]"
type input "[PERSON_NAME][EMAIL_ADDRESS][PERSON_NAME][DOMAIN_NAME]"
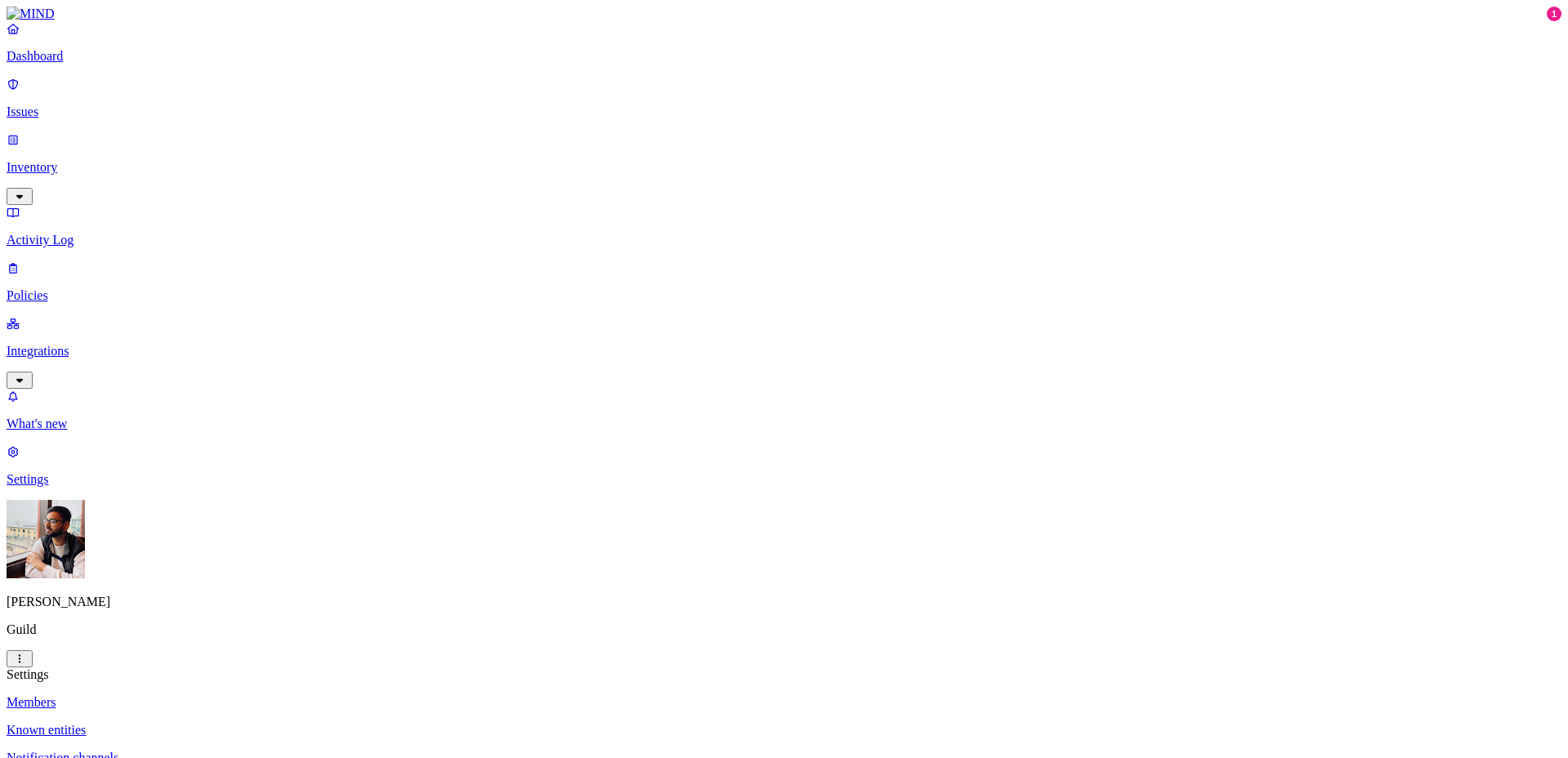
drag, startPoint x: 922, startPoint y: 478, endPoint x: 739, endPoint y: 486, distance: 183.2
copy figcaption "[PERSON_NAME][EMAIL_ADDRESS][PERSON_NAME][DOMAIN_NAME]"
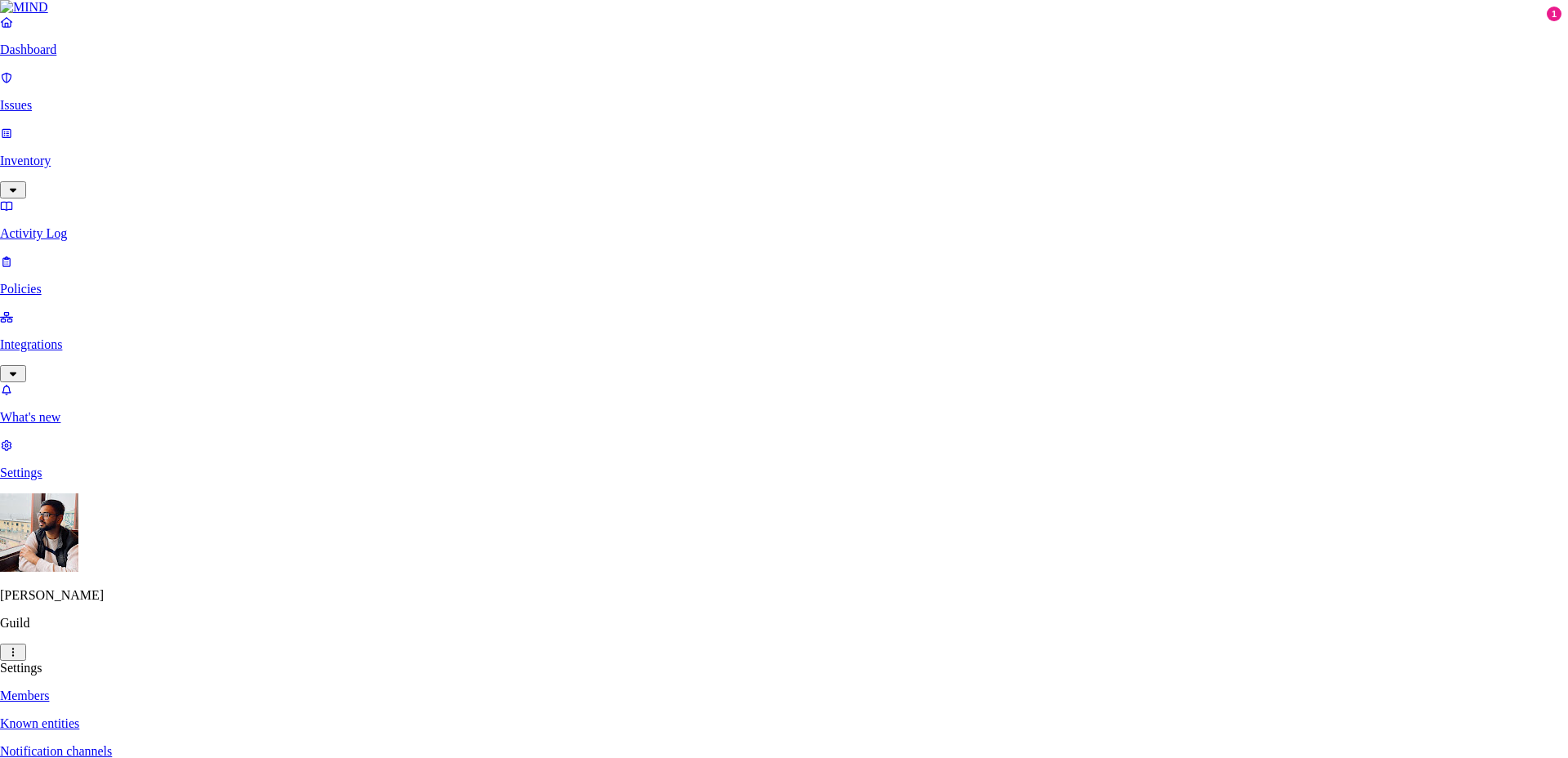
paste input "[EMAIL_ADDRESS][DOMAIN_NAME]"
type input "[EMAIL_ADDRESS][DOMAIN_NAME]"
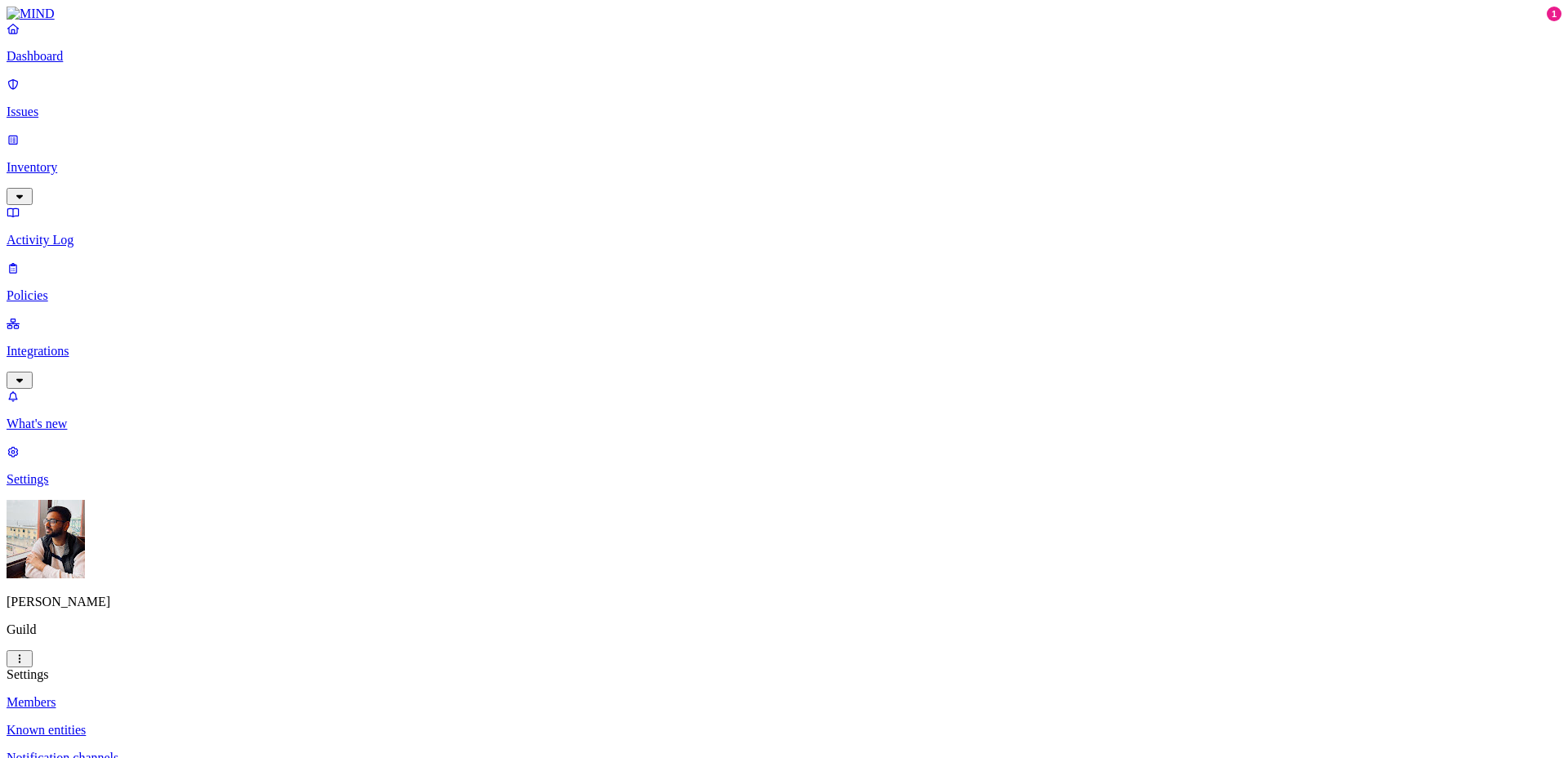
drag, startPoint x: 895, startPoint y: 308, endPoint x: 733, endPoint y: 314, distance: 162.1
copy figcaption "[PERSON_NAME][EMAIL_ADDRESS][DOMAIN_NAME]"
click at [93, 64] on p "Dashboard" at bounding box center [784, 56] width 1554 height 15
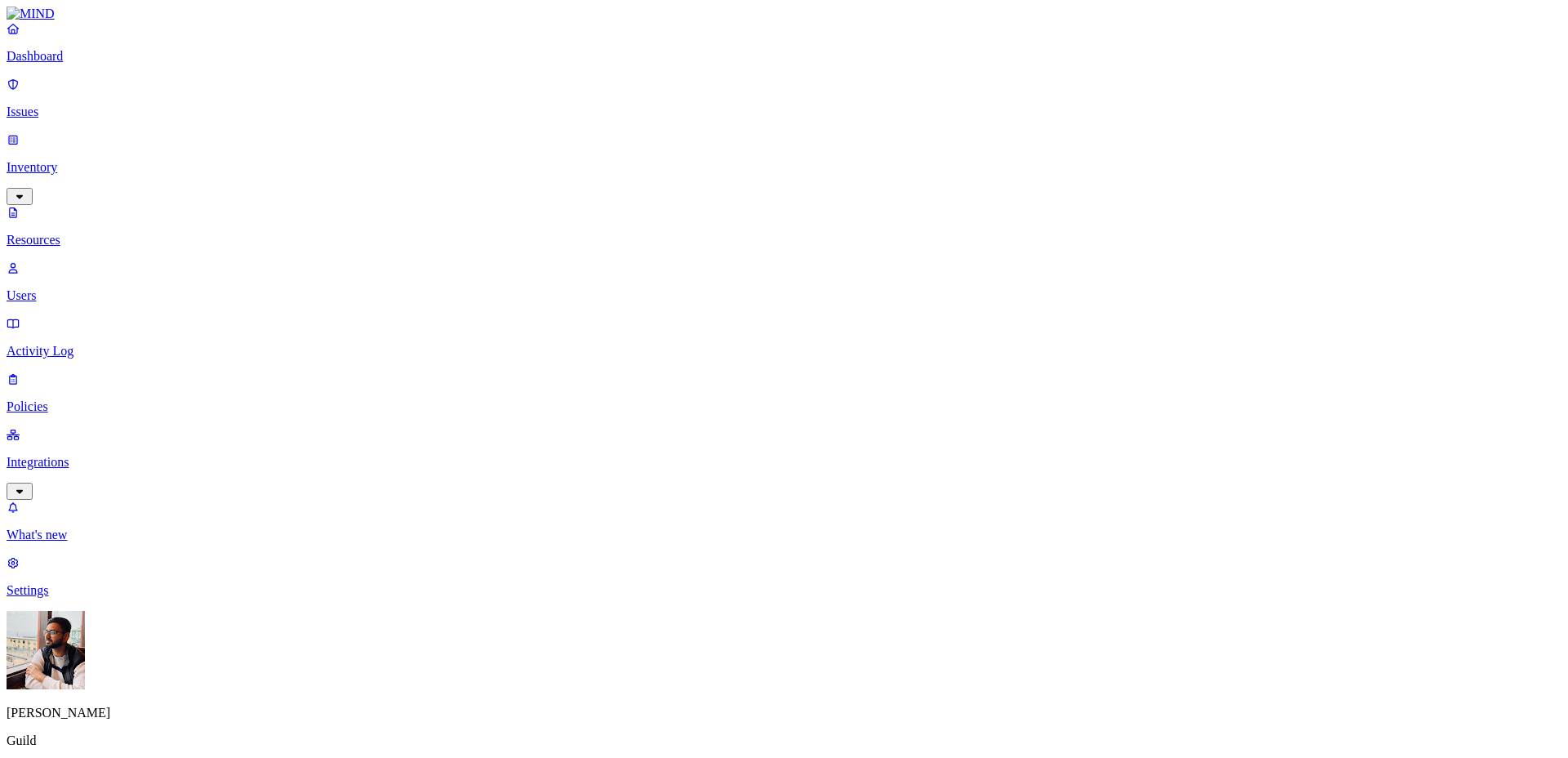
click at [77, 160] on p "Inventory" at bounding box center [784, 167] width 1554 height 15
click at [83, 89] on link "Issues" at bounding box center [784, 97] width 1554 height 42
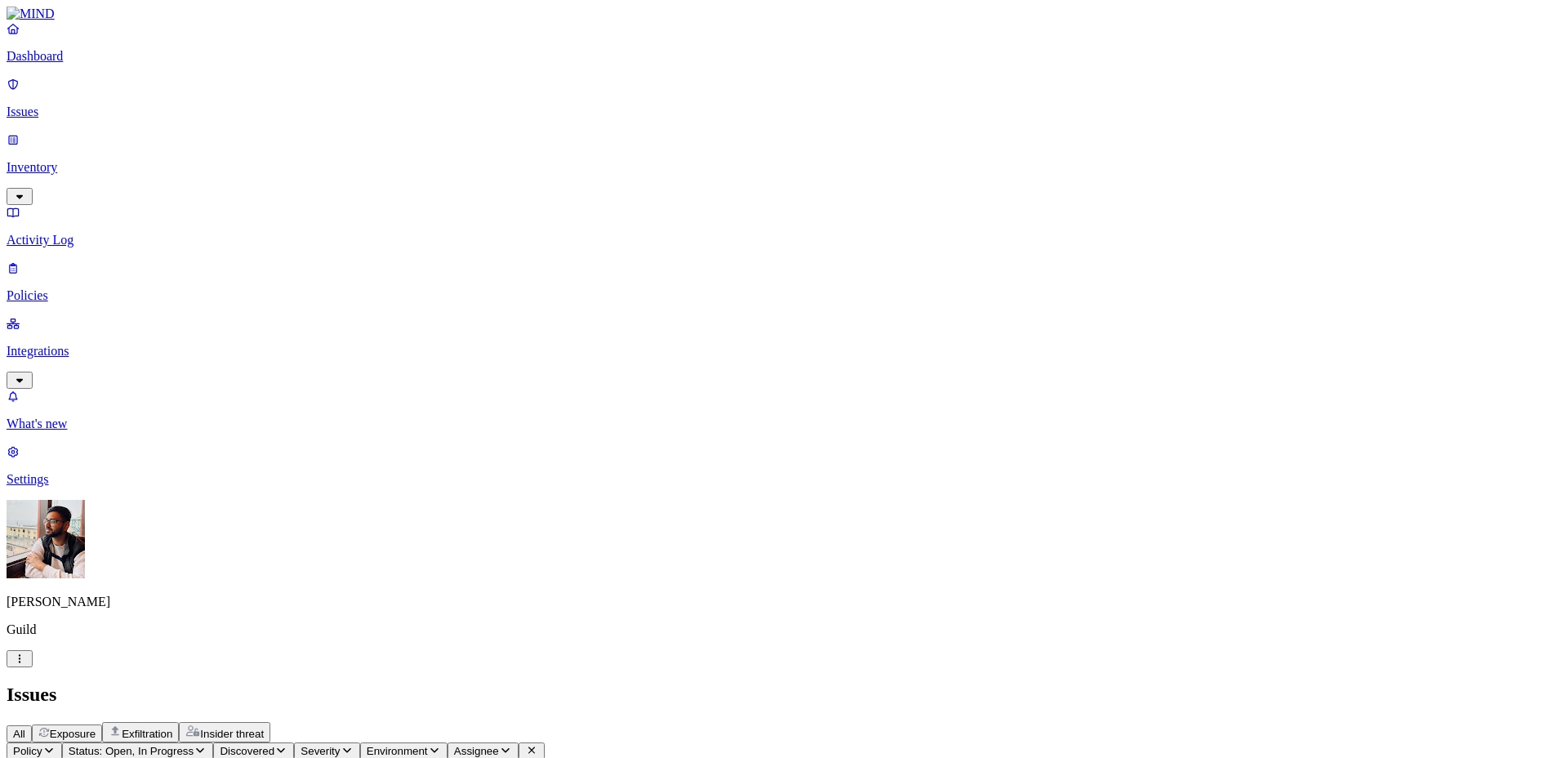
click at [46, 21] on link at bounding box center [784, 14] width 1554 height 15
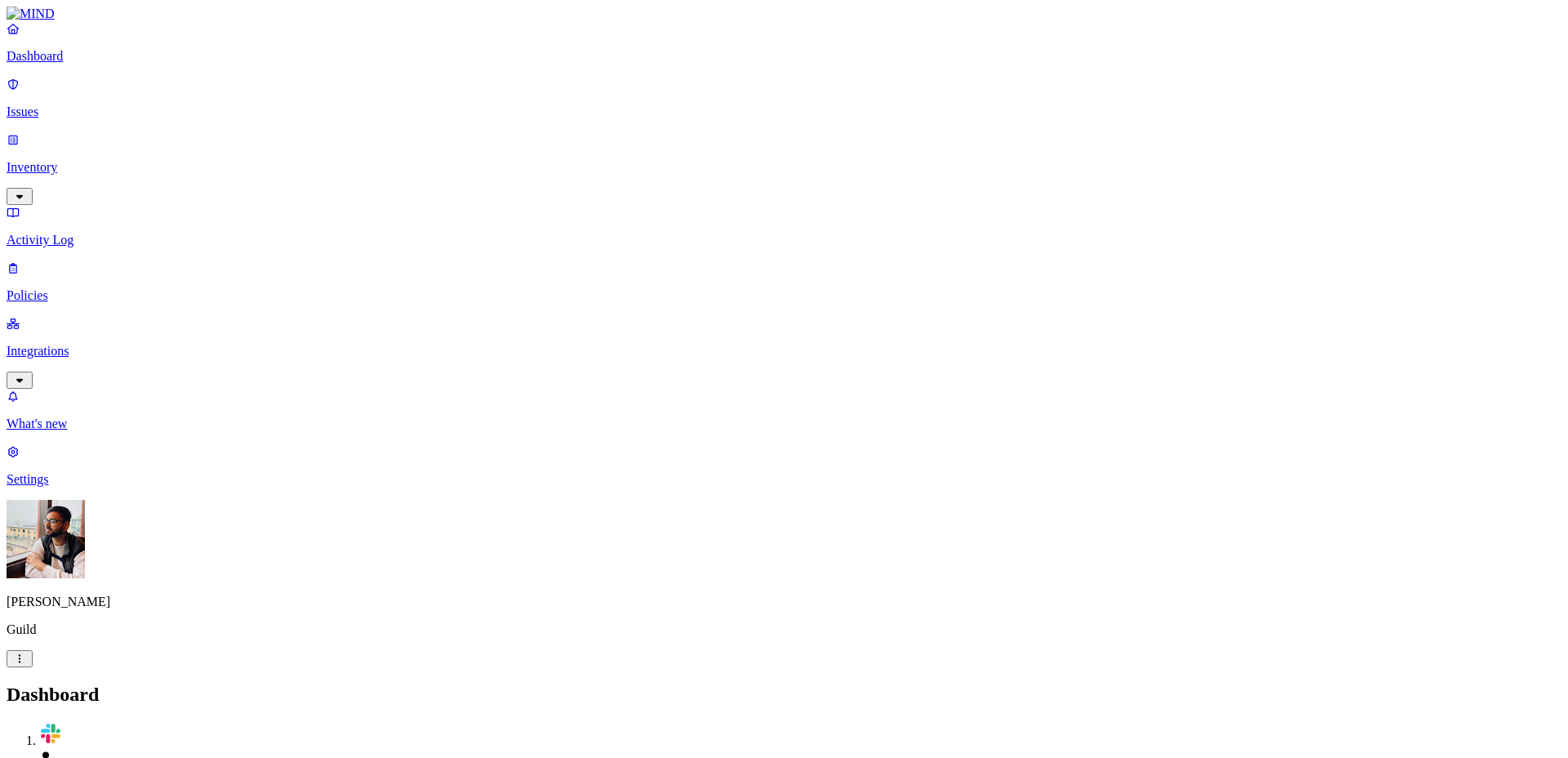
click at [59, 486] on p "Settings" at bounding box center [784, 479] width 1554 height 15
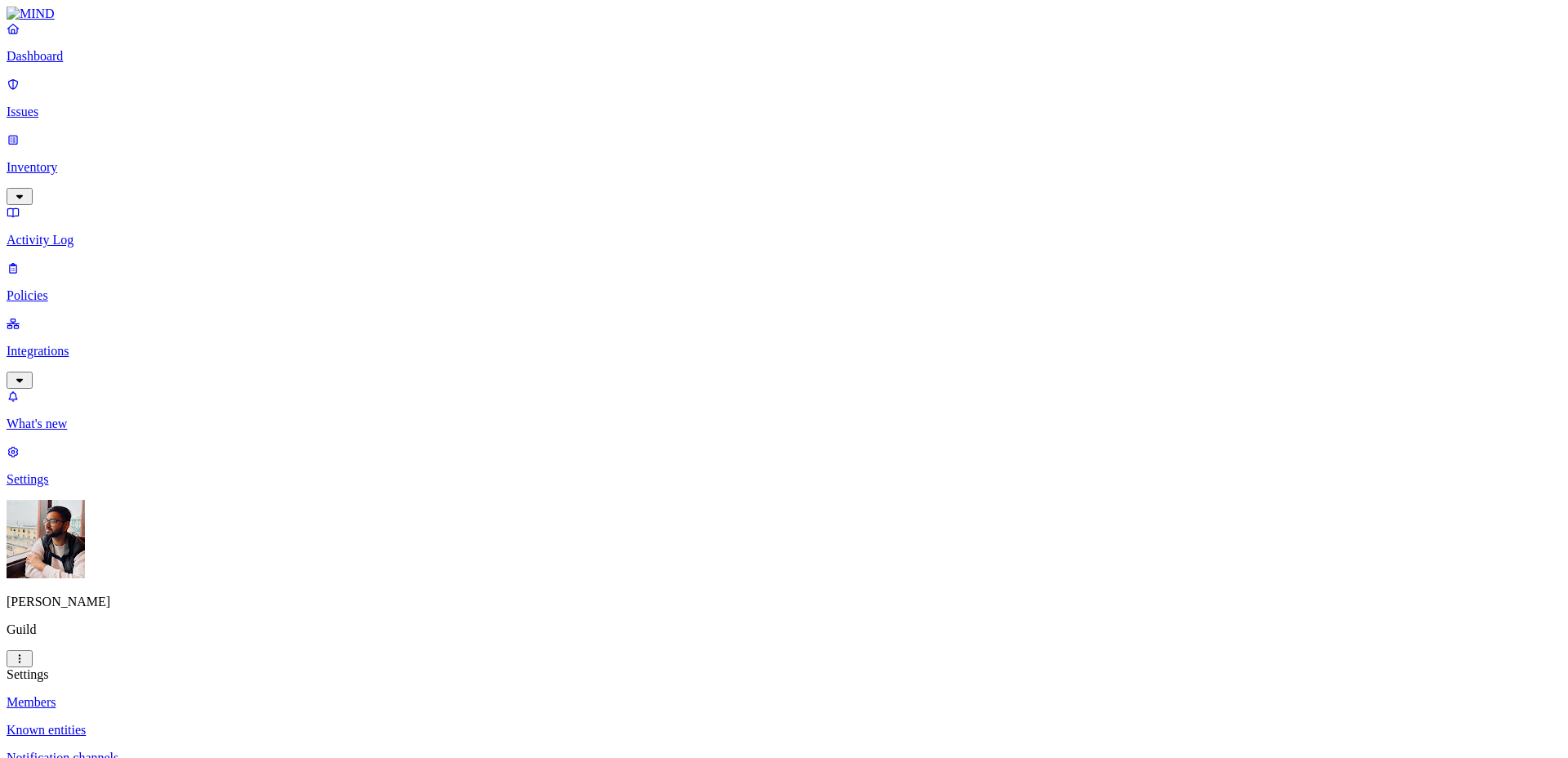
drag, startPoint x: 1164, startPoint y: 35, endPoint x: 1158, endPoint y: 53, distance: 19.0
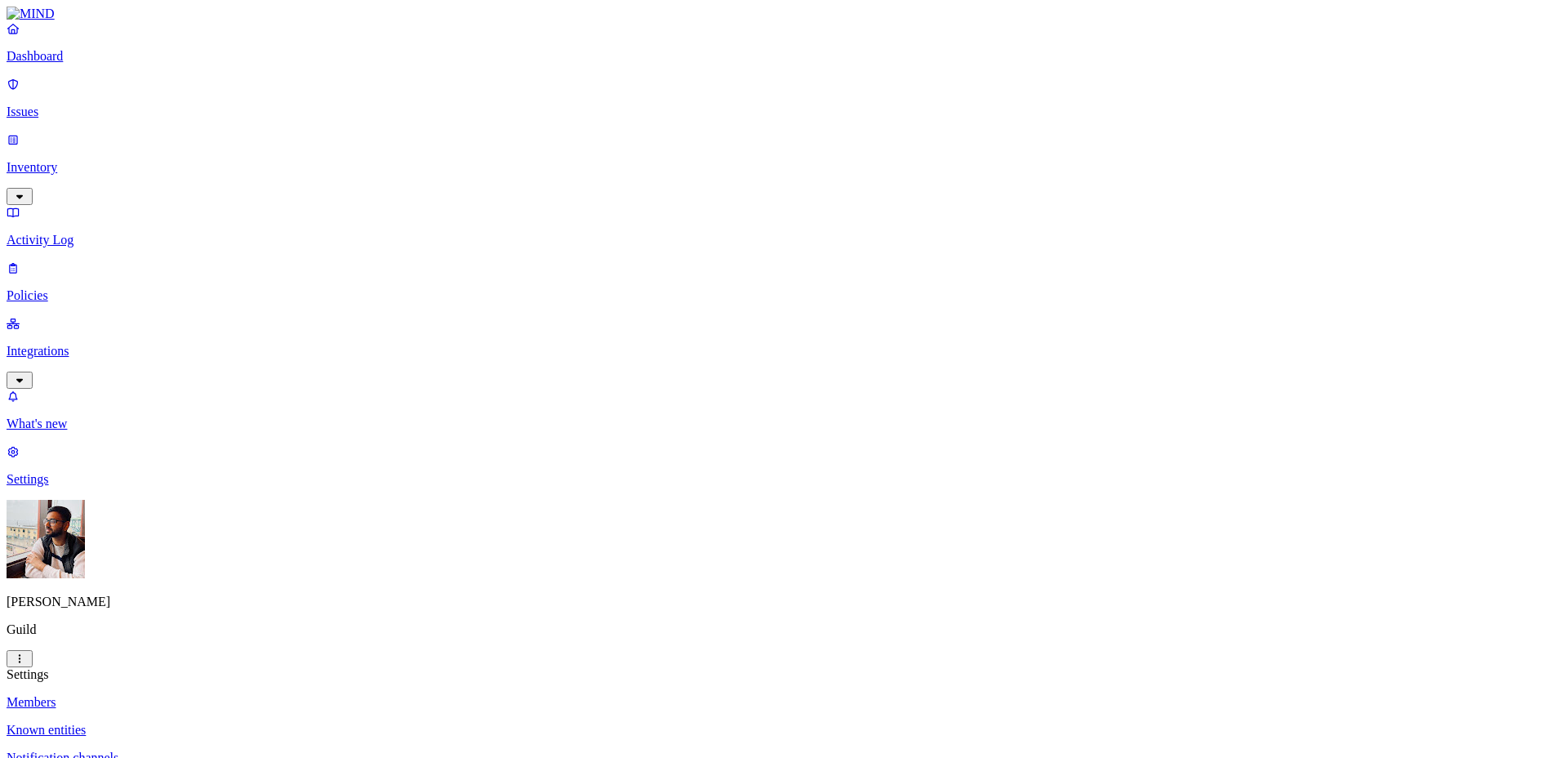
click at [254, 723] on p "Known entities" at bounding box center [784, 730] width 1554 height 15
click at [257, 750] on p "Notification channels" at bounding box center [784, 757] width 1554 height 15
click at [265, 695] on link "Members" at bounding box center [784, 702] width 1554 height 15
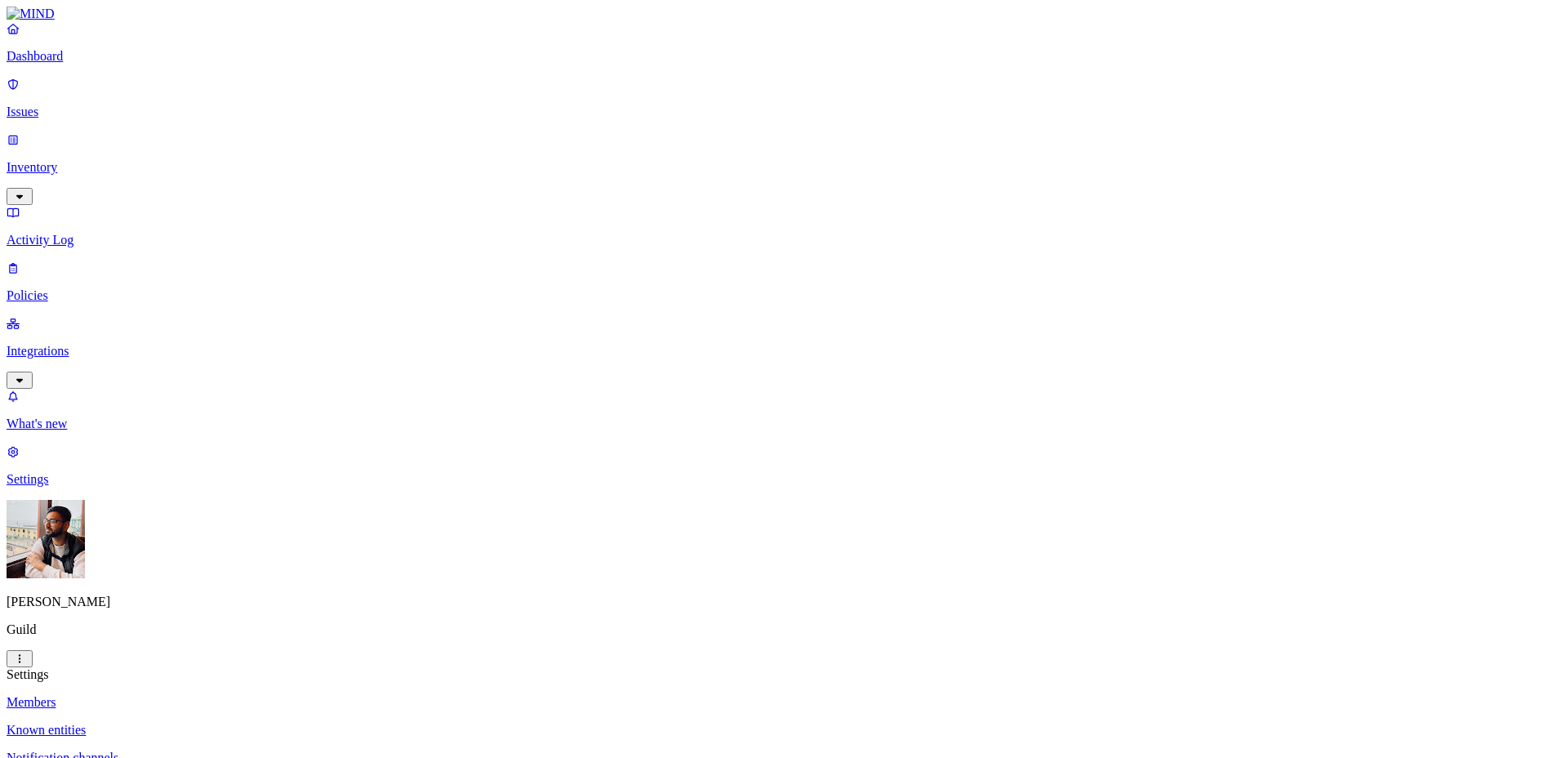
click at [102, 64] on p "Dashboard" at bounding box center [784, 56] width 1554 height 15
click at [52, 132] on link "Inventory" at bounding box center [784, 168] width 1554 height 70
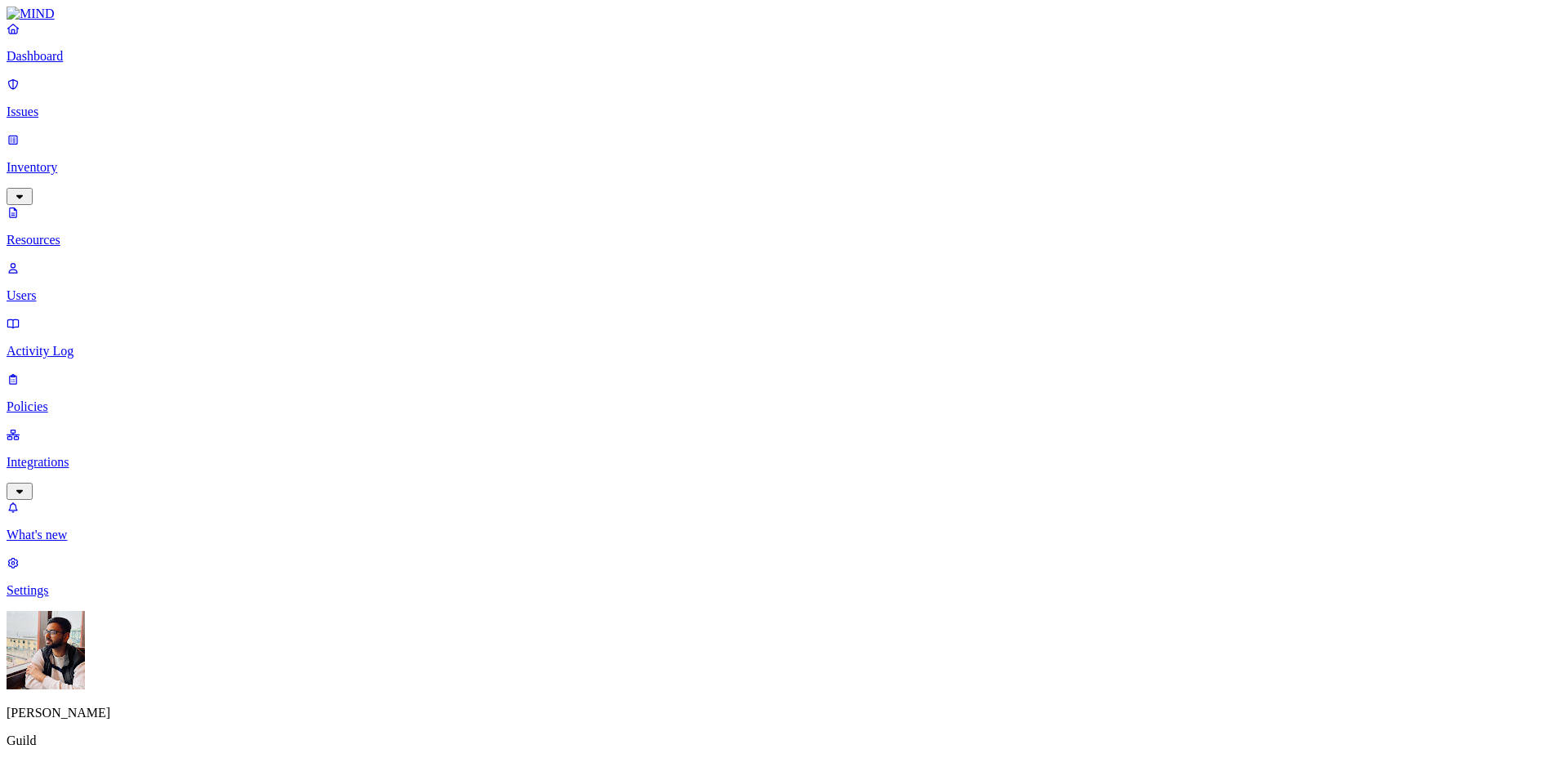
type input "a"
click at [87, 64] on p "Dashboard" at bounding box center [784, 56] width 1554 height 15
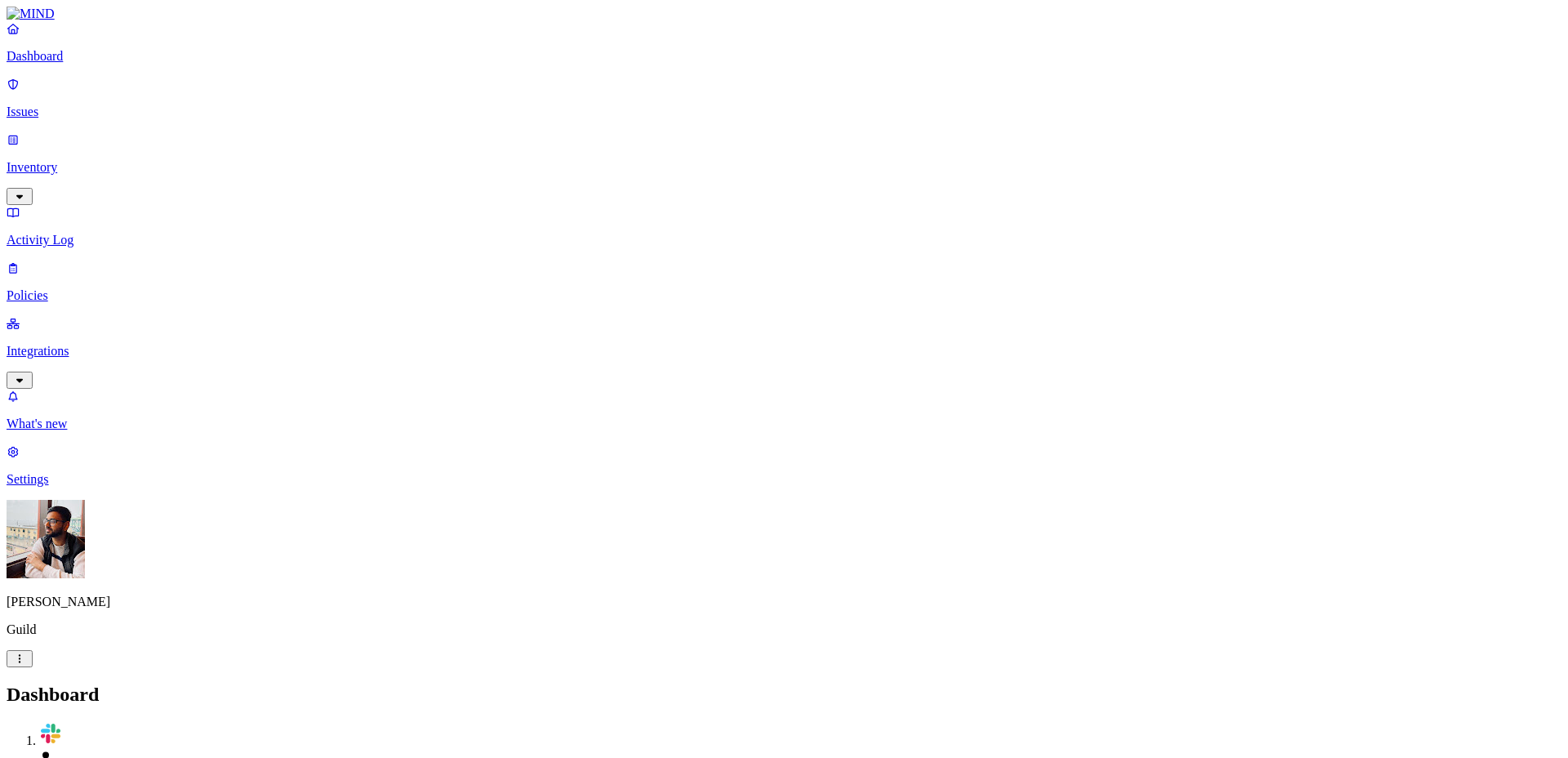
click at [77, 90] on link "Issues" at bounding box center [784, 97] width 1554 height 42
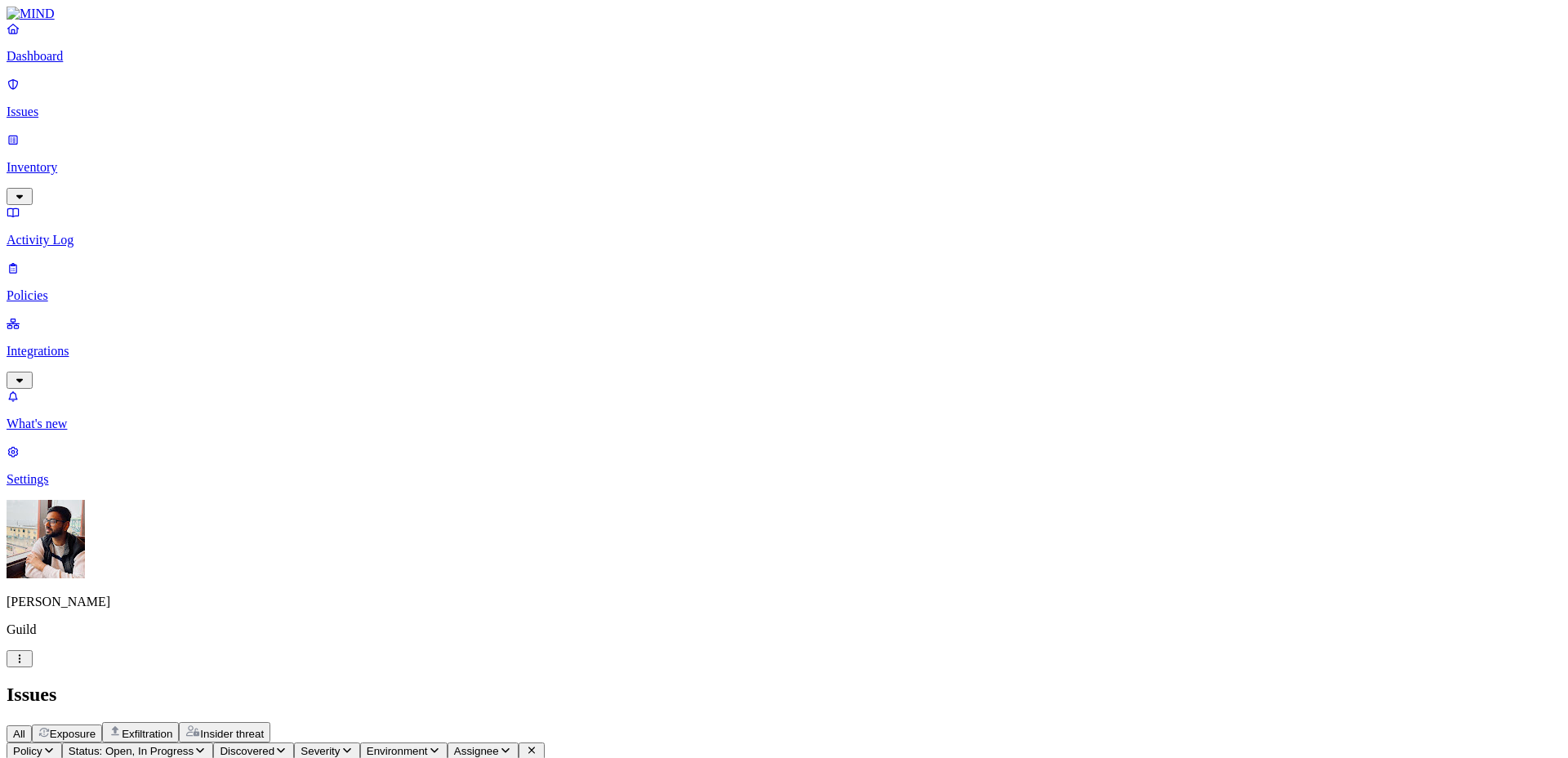
click at [193, 745] on span "Status: Open, In Progress" at bounding box center [131, 751] width 125 height 12
click at [56, 745] on icon "button" at bounding box center [48, 750] width 13 height 10
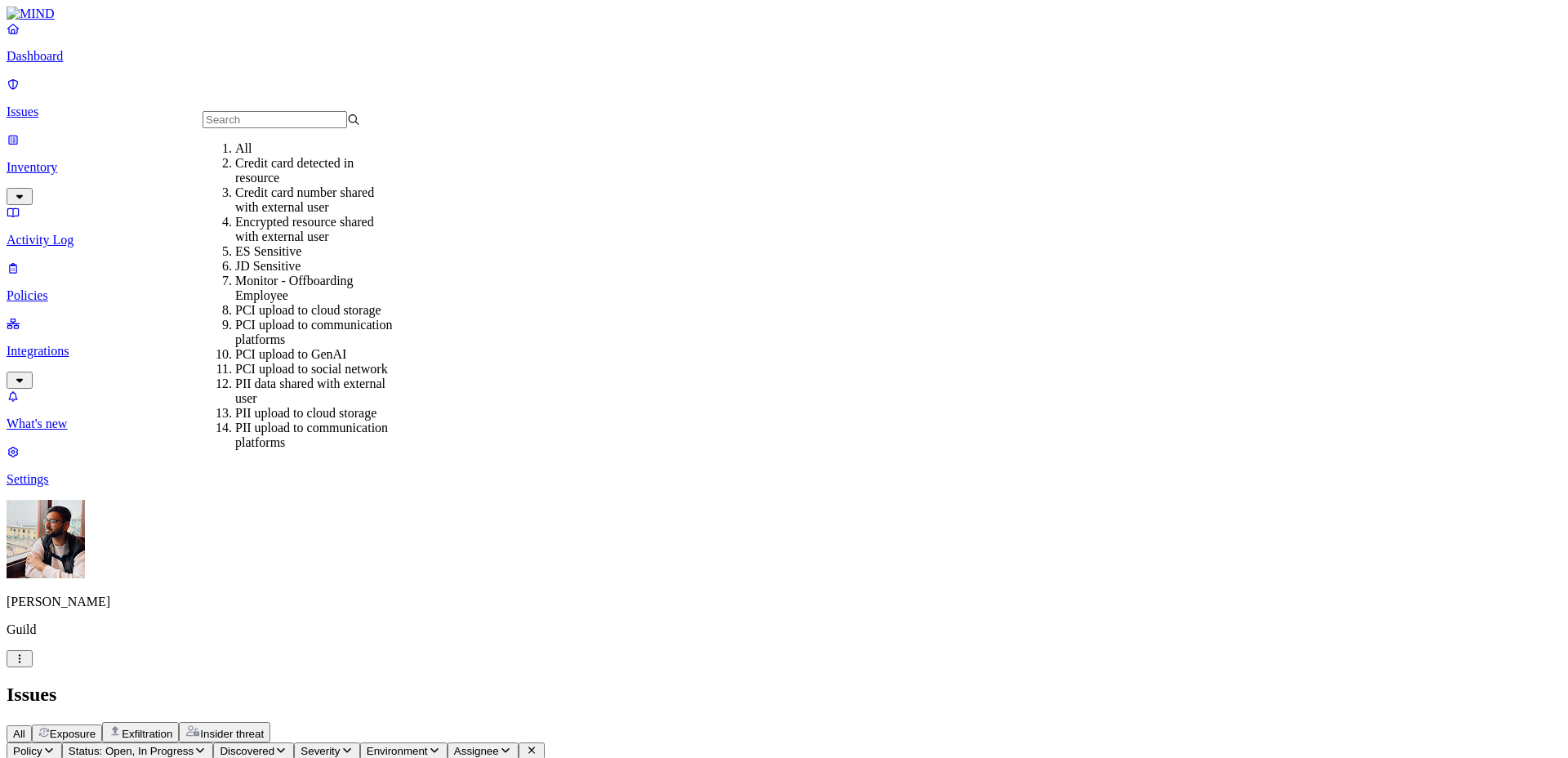
click at [998, 683] on div "Issues" at bounding box center [784, 694] width 1554 height 22
